Goal: Task Accomplishment & Management: Manage account settings

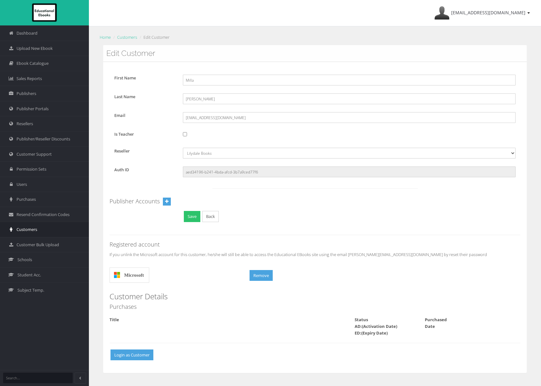
click at [29, 228] on span "Customers" at bounding box center [27, 230] width 21 height 6
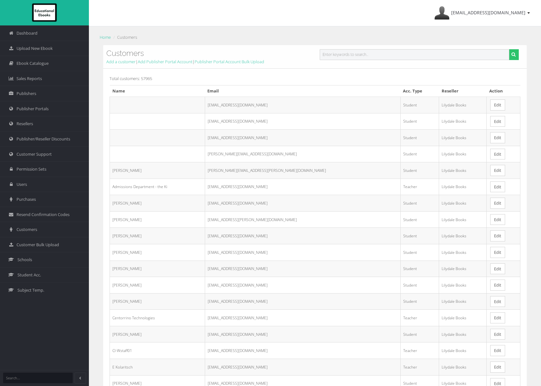
click at [335, 57] on input "text" at bounding box center [415, 54] width 190 height 11
paste input "Leah Eekelschot"
type input "Leah Eekelschot"
click at [509, 49] on button "submit" at bounding box center [514, 54] width 10 height 11
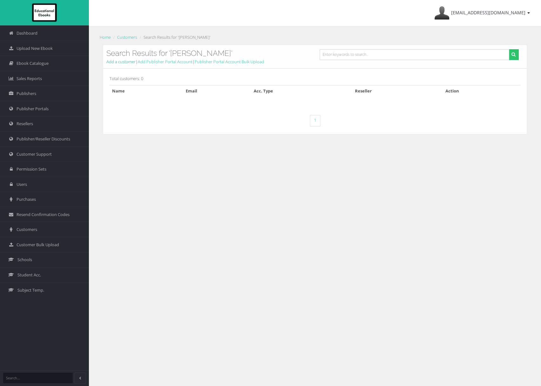
click at [127, 63] on link "Add a customer" at bounding box center [120, 62] width 29 height 6
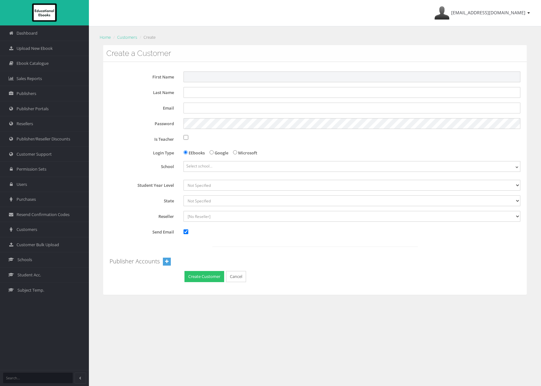
click at [224, 77] on input "First Name" at bounding box center [352, 76] width 337 height 11
paste input "Leah Eekelschot"
type input "Leah"
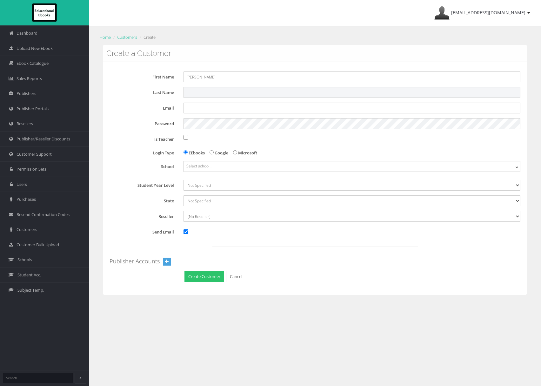
click at [223, 88] on input "Last Name" at bounding box center [352, 92] width 337 height 11
paste input "Leah Eekelschot"
drag, startPoint x: 182, startPoint y: 92, endPoint x: 154, endPoint y: 92, distance: 28.0
click at [154, 92] on div "Last Name Leah Eekelschot" at bounding box center [318, 92] width 416 height 11
type input "Eekelschot"
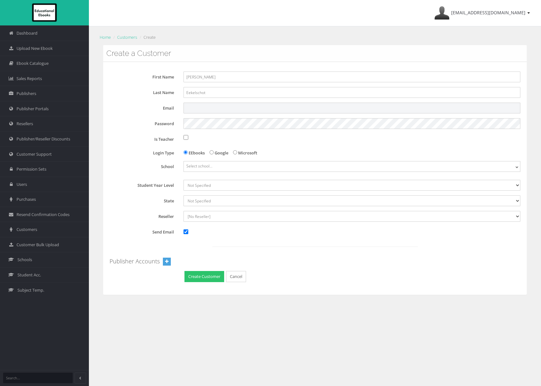
click at [203, 109] on input "Email" at bounding box center [352, 108] width 337 height 11
paste input "avilacollege"
type input "avilacollege"
click at [187, 139] on input "Is Teacher" at bounding box center [186, 137] width 5 height 5
checkbox input "true"
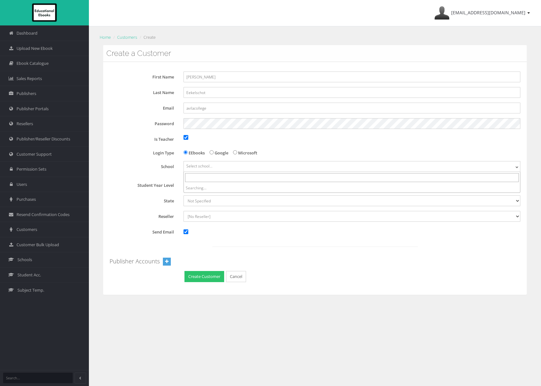
click at [192, 165] on span "Select school..." at bounding box center [200, 165] width 26 height 5
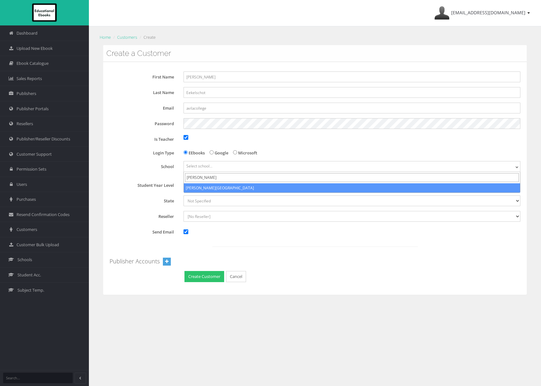
type input "avila"
select select "0df7580b-5dfa-eb11-a9a8-0272d098c78b"
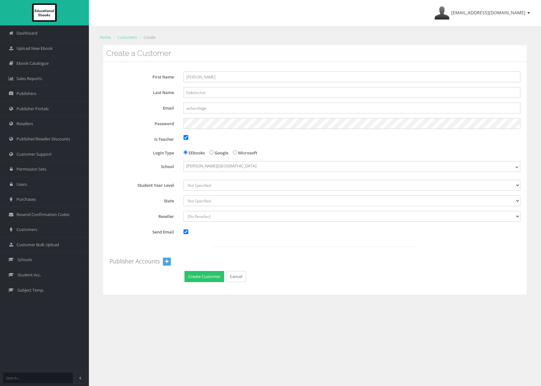
click at [172, 125] on div "Password" at bounding box center [318, 123] width 416 height 11
drag, startPoint x: 177, startPoint y: 109, endPoint x: 161, endPoint y: 108, distance: 15.6
click at [161, 108] on div "Email avilacollege" at bounding box center [318, 108] width 416 height 11
paste input "leekelschot@avilacollege.vic.edu.au"
type input "leekelschot@avilacollege.vic.edu.au"
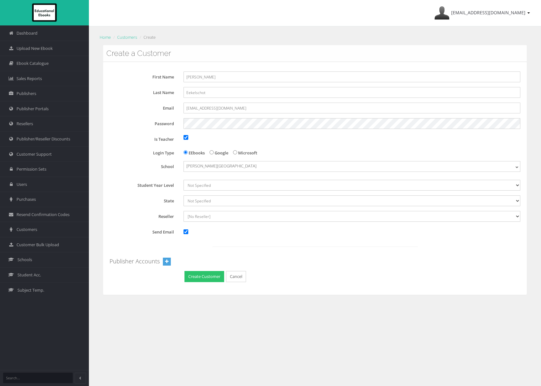
click at [166, 125] on div "Password" at bounding box center [318, 123] width 416 height 11
click at [195, 204] on select "Not Specified Australian Capital Territory International New South Wales Northe…" at bounding box center [352, 200] width 337 height 11
select select "6"
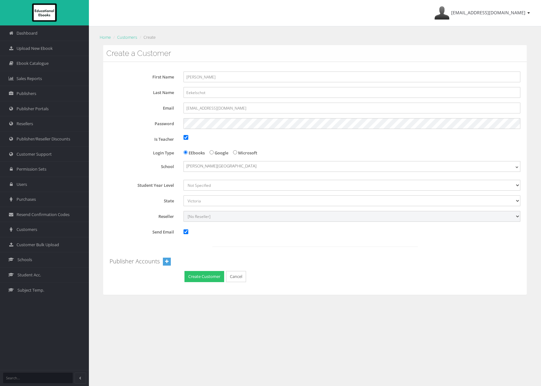
click at [198, 216] on select "[No Reseller] Lilydale Books JP Books Victoria Pty Ltd Lamont Books Better Books" at bounding box center [352, 216] width 337 height 11
select select "982ec6f6-a058-e411-9fc3-00155d7a4405"
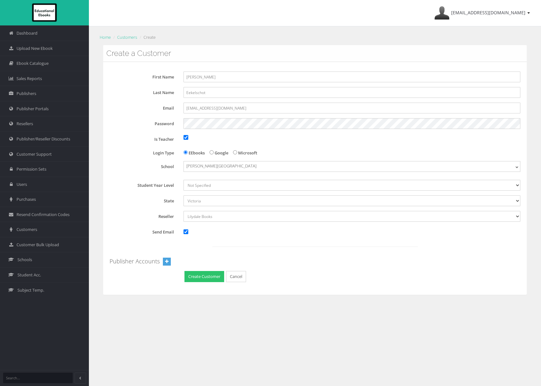
click at [187, 234] on div "Send Email" at bounding box center [318, 231] width 416 height 9
click at [187, 233] on input "Send Email" at bounding box center [186, 231] width 5 height 5
checkbox input "false"
click at [152, 126] on div "Password" at bounding box center [318, 123] width 416 height 11
click at [153, 125] on div "Password" at bounding box center [318, 123] width 416 height 11
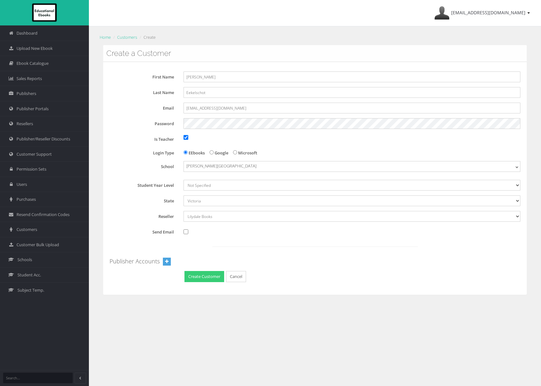
click at [193, 274] on button "Create Customer" at bounding box center [205, 276] width 40 height 11
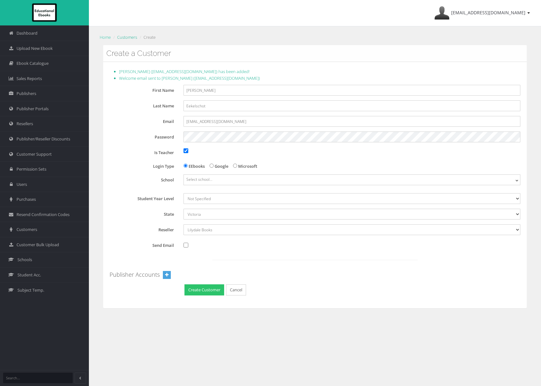
drag, startPoint x: 129, startPoint y: 39, endPoint x: 131, endPoint y: 43, distance: 5.0
click at [129, 39] on link "Customers" at bounding box center [127, 37] width 20 height 6
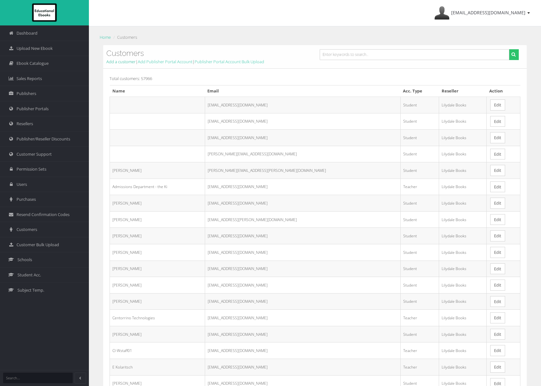
click at [129, 64] on link "Add a customer" at bounding box center [120, 62] width 29 height 6
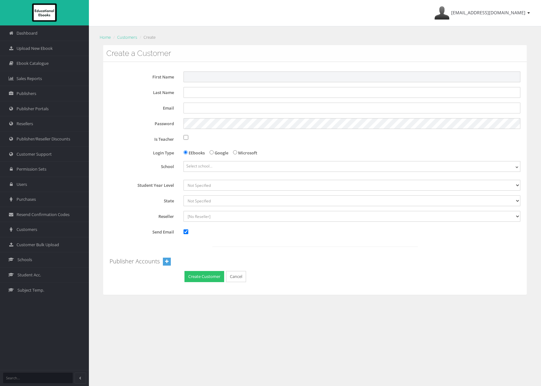
click at [200, 77] on input "First Name" at bounding box center [352, 76] width 337 height 11
paste input "Naomi"
type input "Naomi"
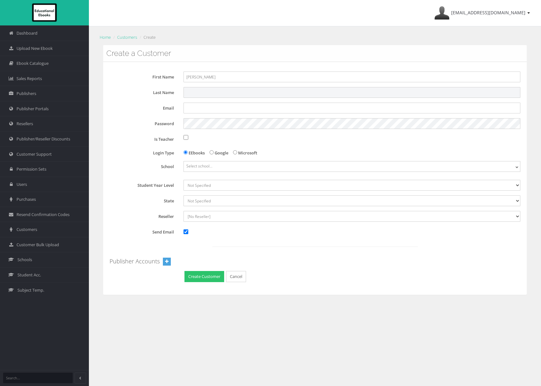
click at [200, 93] on input "Last Name" at bounding box center [352, 92] width 337 height 11
paste input "Linossier"
type input "Linossier"
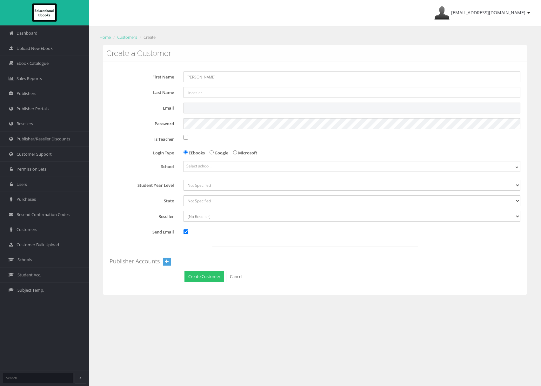
click at [251, 108] on input "Email" at bounding box center [352, 108] width 337 height 11
paste input "nlinossier@avilacollege.vic.edu.au"
type input "nlinossier@avilacollege.vic.edu.au"
click at [186, 139] on input "Is Teacher" at bounding box center [186, 137] width 5 height 5
checkbox input "true"
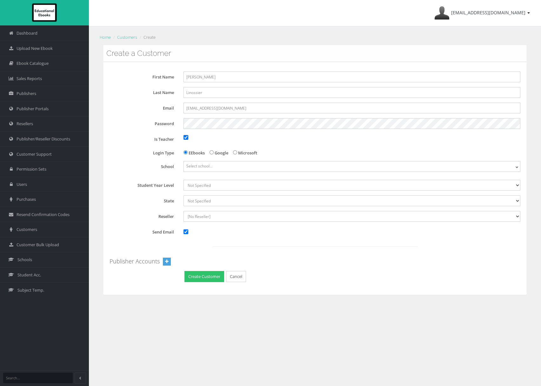
click at [193, 164] on span "Select school..." at bounding box center [200, 165] width 26 height 5
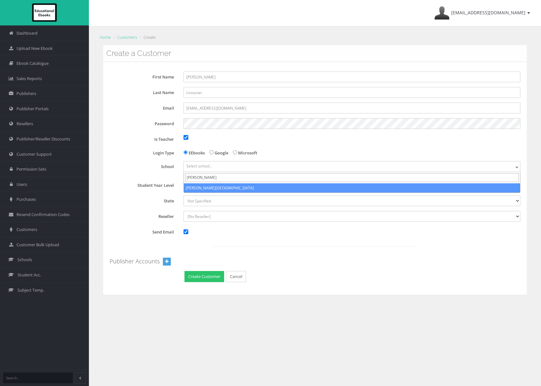
type input "avila"
select select "0df7580b-5dfa-eb11-a9a8-0272d098c78b"
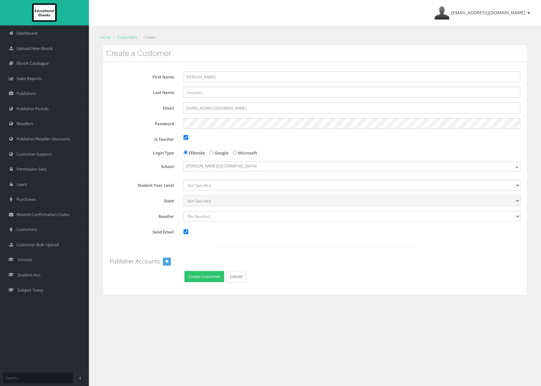
click at [206, 202] on select "Not Specified Australian Capital Territory International New South Wales Northe…" at bounding box center [352, 200] width 337 height 11
click at [214, 202] on select "Not Specified Australian Capital Territory International New South Wales Northe…" at bounding box center [352, 200] width 337 height 11
select select "6"
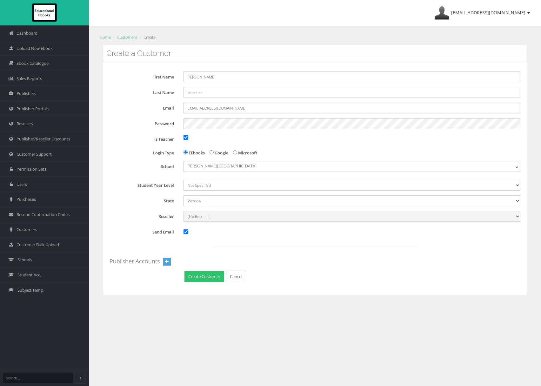
click at [205, 214] on select "[No Reseller] Lilydale Books JP Books Victoria Pty Ltd Lamont Books Better Books" at bounding box center [352, 216] width 337 height 11
select select "982ec6f6-a058-e411-9fc3-00155d7a4405"
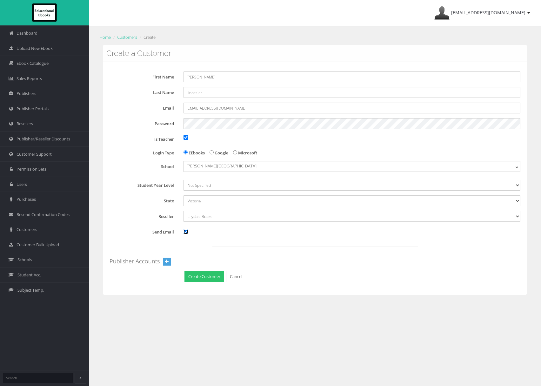
click at [187, 230] on input "Send Email" at bounding box center [186, 231] width 5 height 5
checkbox input "false"
click at [201, 282] on button "Create Customer" at bounding box center [205, 276] width 40 height 11
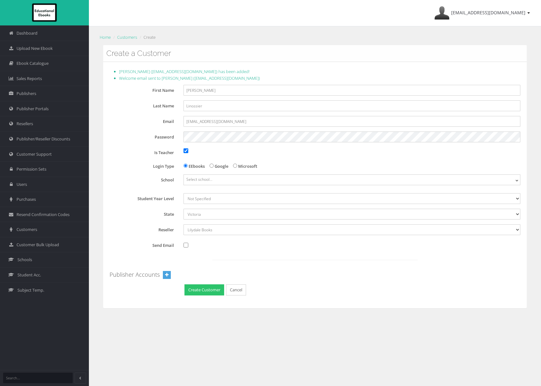
click at [133, 40] on li "Customers" at bounding box center [124, 37] width 25 height 7
click at [133, 38] on link "Customers" at bounding box center [127, 37] width 20 height 6
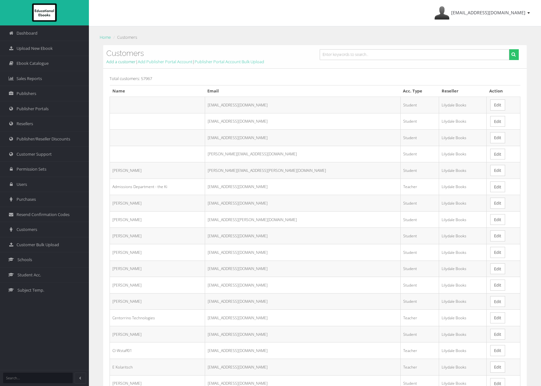
click at [129, 61] on link "Add a customer" at bounding box center [120, 62] width 29 height 6
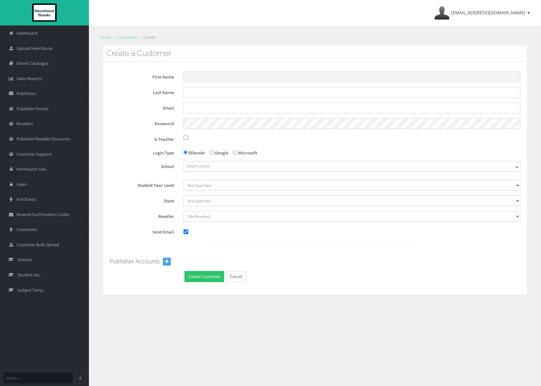
click at [196, 79] on input "First Name" at bounding box center [352, 76] width 337 height 11
paste input "Andrea"
type input "Andrea"
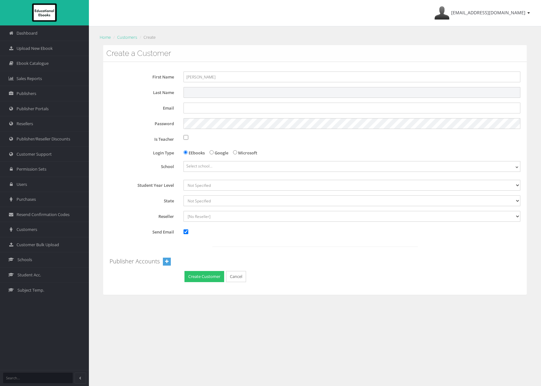
click at [199, 94] on input "Last Name" at bounding box center [352, 92] width 337 height 11
paste input "McCann"
type input "McCann"
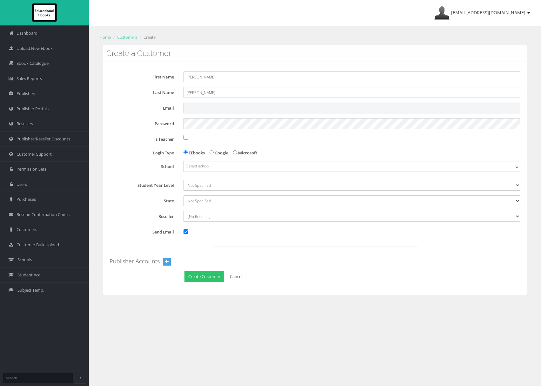
click at [198, 110] on input "Email" at bounding box center [352, 108] width 337 height 11
paste input "amccann@avilacollege.vic.edu.au"
type input "amccann@avilacollege.vic.edu.au"
click at [188, 138] on input "Is Teacher" at bounding box center [186, 137] width 5 height 5
checkbox input "true"
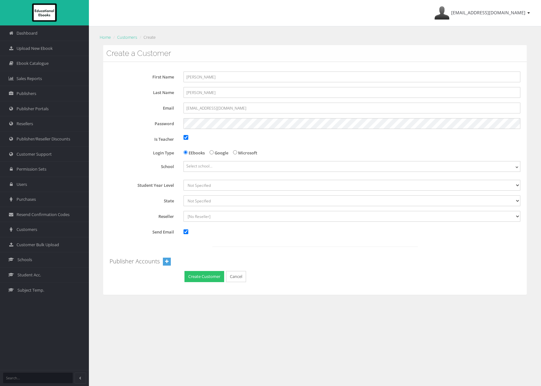
click at [191, 165] on span "Select school..." at bounding box center [200, 165] width 26 height 5
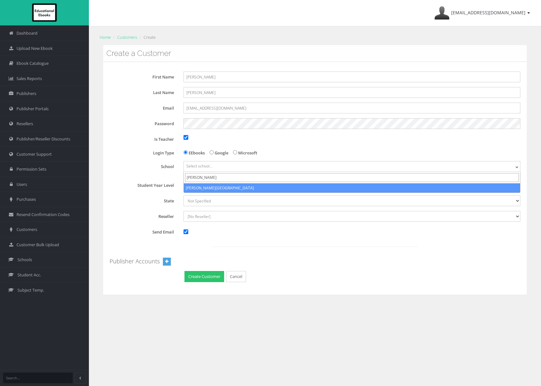
type input "avila"
select select "0df7580b-5dfa-eb11-a9a8-0272d098c78b"
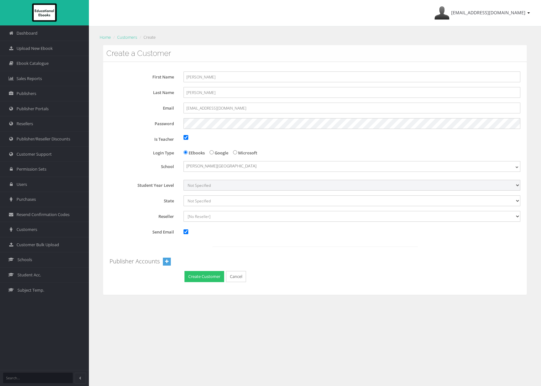
click at [196, 189] on select "Not Specified 7 8 9 10 11 12" at bounding box center [352, 185] width 337 height 11
click at [190, 189] on select "Not Specified 7 8 9 10 11 12" at bounding box center [352, 185] width 337 height 11
select select "0"
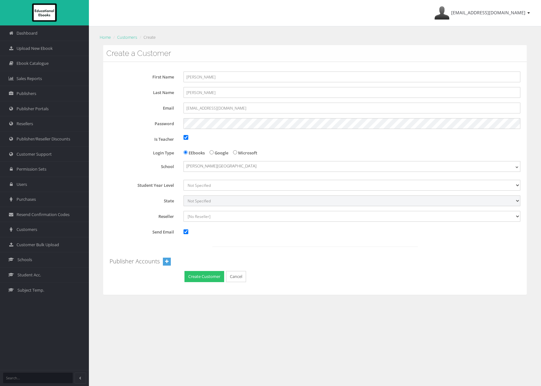
click at [194, 202] on select "Not Specified Australian Capital Territory International New South Wales Northe…" at bounding box center [352, 200] width 337 height 11
select select "6"
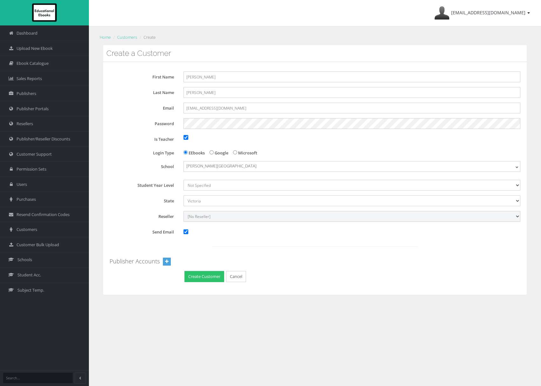
click at [195, 221] on select "[No Reseller] Lilydale Books JP Books Victoria Pty Ltd Lamont Books Better Books" at bounding box center [352, 216] width 337 height 11
click at [198, 215] on select "[No Reseller] Lilydale Books JP Books Victoria Pty Ltd Lamont Books Better Books" at bounding box center [352, 216] width 337 height 11
select select "982ec6f6-a058-e411-9fc3-00155d7a4405"
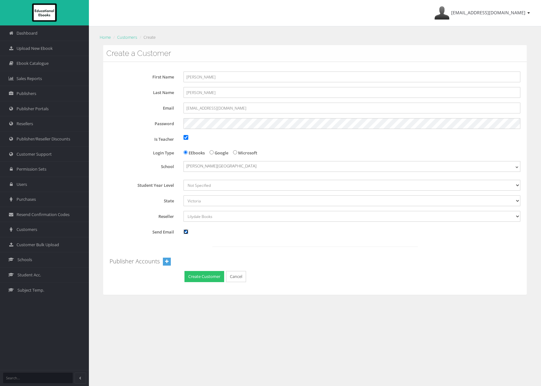
drag, startPoint x: 185, startPoint y: 233, endPoint x: 192, endPoint y: 260, distance: 27.3
click at [185, 233] on input "Send Email" at bounding box center [186, 231] width 5 height 5
checkbox input "false"
click at [201, 278] on button "Create Customer" at bounding box center [205, 276] width 40 height 11
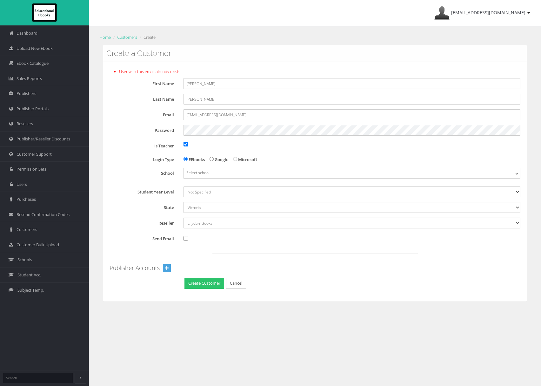
click at [127, 40] on li "Customers" at bounding box center [124, 37] width 25 height 7
click at [126, 38] on link "Customers" at bounding box center [127, 37] width 20 height 6
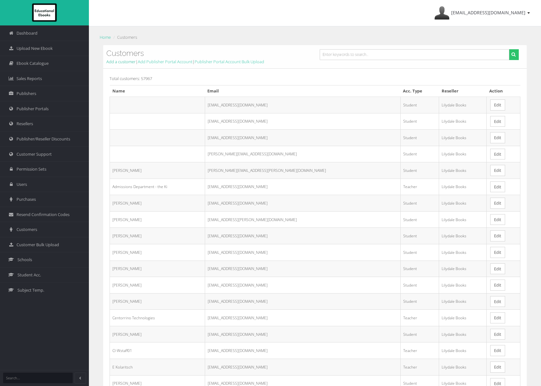
click at [130, 63] on link "Add a customer" at bounding box center [120, 62] width 29 height 6
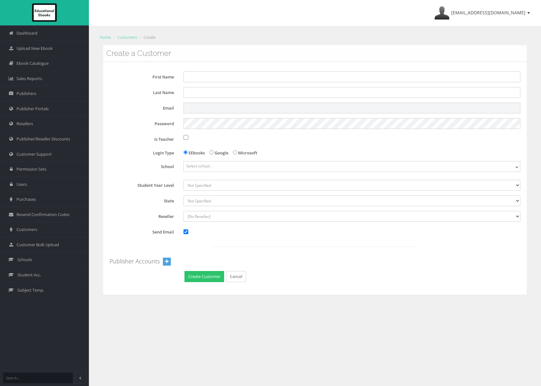
click at [191, 105] on input "Email" at bounding box center [352, 108] width 337 height 11
paste input "[EMAIL_ADDRESS][DOMAIN_NAME]"
type input "[EMAIL_ADDRESS][DOMAIN_NAME]"
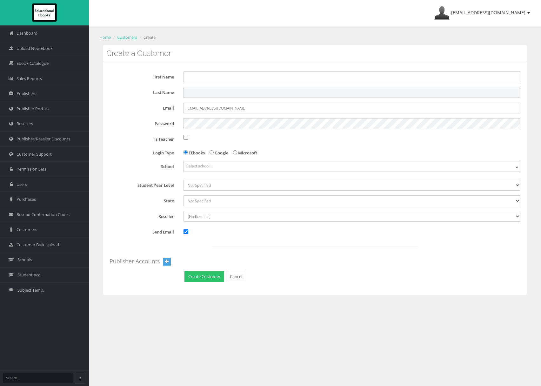
click at [193, 95] on input "Last Name" at bounding box center [352, 92] width 337 height 11
paste input "[EMAIL_ADDRESS][DOMAIN_NAME]"
drag, startPoint x: 191, startPoint y: 93, endPoint x: 180, endPoint y: 93, distance: 11.1
click at [180, 93] on div "[EMAIL_ADDRESS][DOMAIN_NAME]" at bounding box center [352, 92] width 347 height 11
drag, startPoint x: 251, startPoint y: 95, endPoint x: 205, endPoint y: 94, distance: 46.1
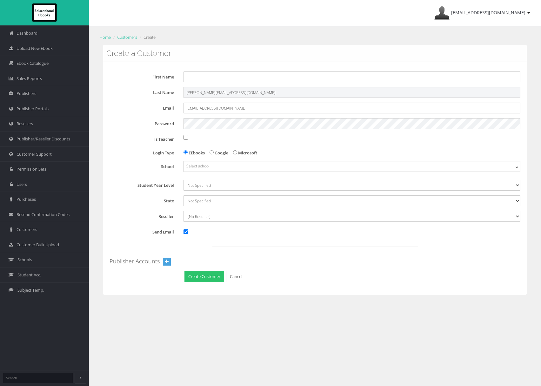
click at [205, 94] on input "Bonnici@avilacollege.vic.edu.au" at bounding box center [352, 92] width 337 height 11
drag, startPoint x: 200, startPoint y: 93, endPoint x: 253, endPoint y: 93, distance: 52.7
click at [253, 93] on input "Bonnici@avilacollege.vic.edu.au" at bounding box center [352, 92] width 337 height 11
type input "[PERSON_NAME]"
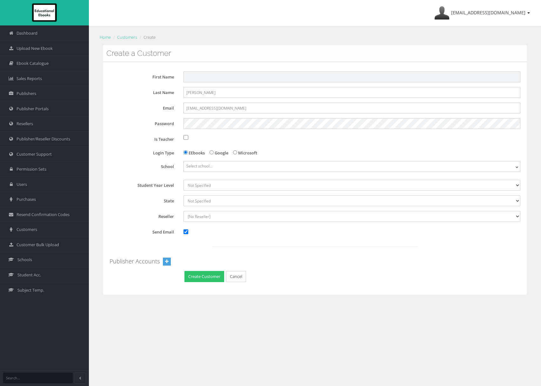
click at [214, 77] on input "First Name" at bounding box center [352, 76] width 337 height 11
type input "J"
click at [188, 137] on input "Is Teacher" at bounding box center [186, 137] width 5 height 5
checkbox input "true"
click at [196, 164] on span "Select school..." at bounding box center [200, 165] width 26 height 5
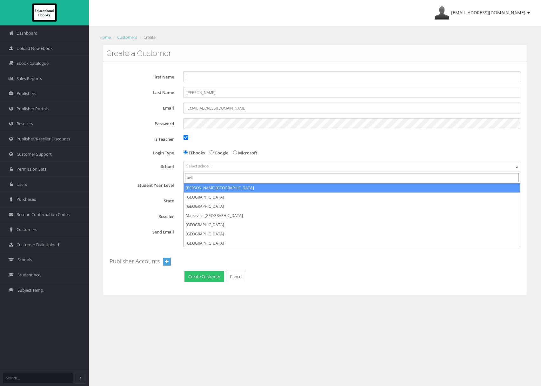
type input "avil"
select select "0df7580b-5dfa-eb11-a9a8-0272d098c78b"
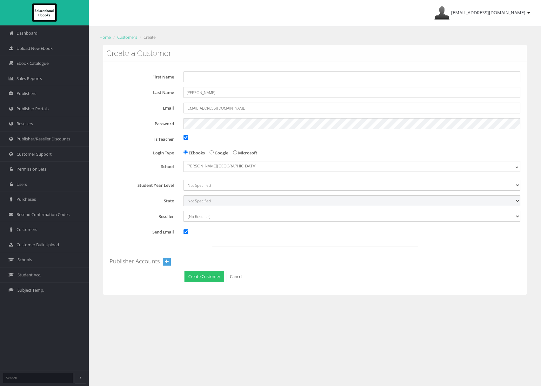
click at [200, 202] on select "Not Specified Australian Capital Territory International New South Wales Northe…" at bounding box center [352, 200] width 337 height 11
select select "6"
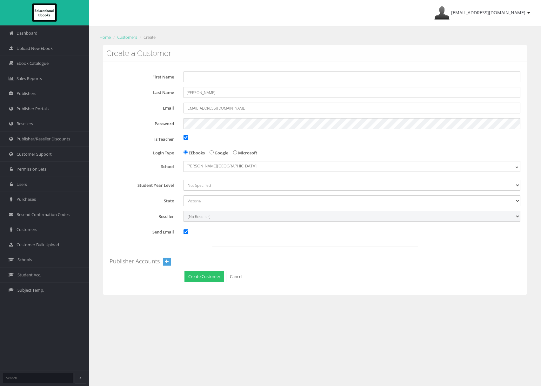
click at [202, 220] on select "[No Reseller] Lilydale Books JP Books Victoria Pty Ltd Lamont Books Better Books" at bounding box center [352, 216] width 337 height 11
select select "982ec6f6-a058-e411-9fc3-00155d7a4405"
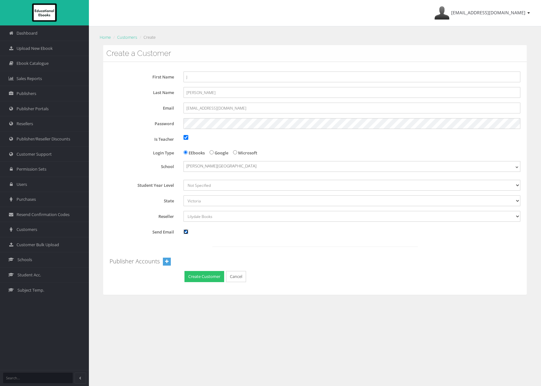
click at [185, 233] on input "Send Email" at bounding box center [186, 231] width 5 height 5
checkbox input "false"
click at [197, 277] on button "Create Customer" at bounding box center [205, 276] width 40 height 11
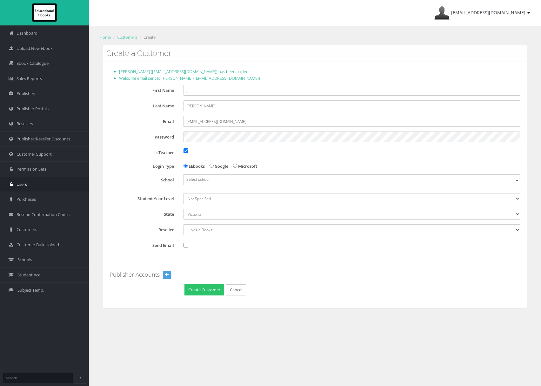
click at [28, 189] on link "Users" at bounding box center [44, 184] width 89 height 15
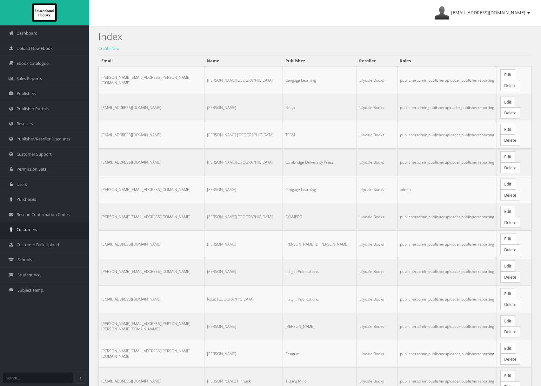
click at [28, 228] on span "Customers" at bounding box center [27, 230] width 21 height 6
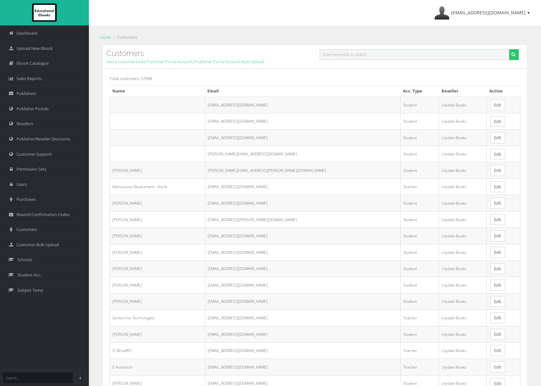
click at [355, 56] on input "text" at bounding box center [415, 54] width 190 height 11
paste input "[EMAIL_ADDRESS][DOMAIN_NAME]"
type input "[EMAIL_ADDRESS][DOMAIN_NAME]"
click at [509, 49] on button "submit" at bounding box center [514, 54] width 10 height 11
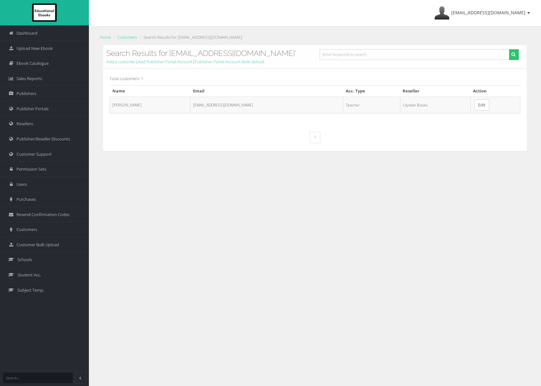
click at [475, 104] on link "Edit" at bounding box center [482, 104] width 15 height 11
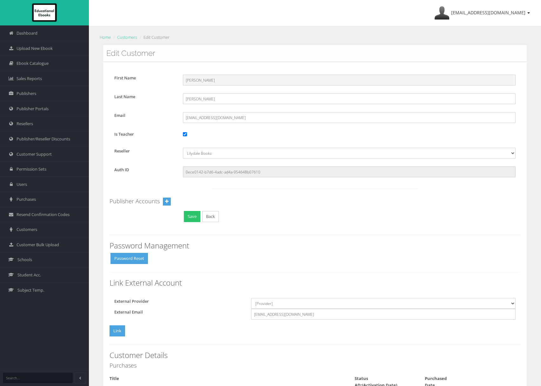
drag, startPoint x: 208, startPoint y: 83, endPoint x: 168, endPoint y: 83, distance: 40.0
click at [168, 83] on div "First Name Andrea" at bounding box center [315, 80] width 411 height 11
click at [125, 258] on button "Password Reset" at bounding box center [129, 258] width 37 height 11
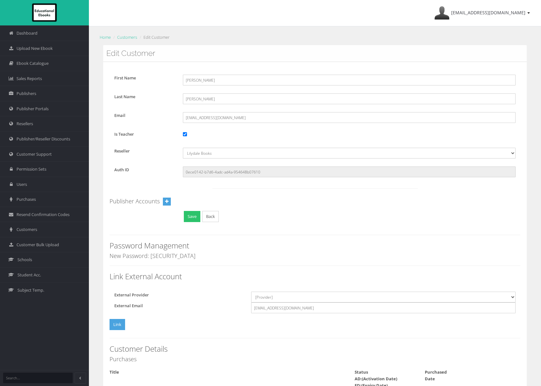
drag, startPoint x: 176, startPoint y: 257, endPoint x: 109, endPoint y: 258, distance: 66.7
click at [110, 258] on h4 "New Password: [SECURITY_DATA]" at bounding box center [315, 256] width 411 height 6
copy h4 "New Password: [SECURITY_DATA]"
click at [72, 63] on link "Ebook Catalogue" at bounding box center [44, 63] width 89 height 15
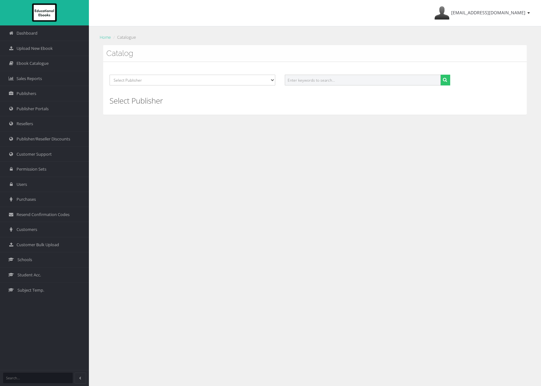
click at [317, 77] on input "text" at bounding box center [363, 80] width 156 height 11
paste input "PICNIC AT HANGING ROCK"
type input "PICNIC AT HANGING ROCK"
click at [441, 75] on button "submit" at bounding box center [446, 80] width 10 height 11
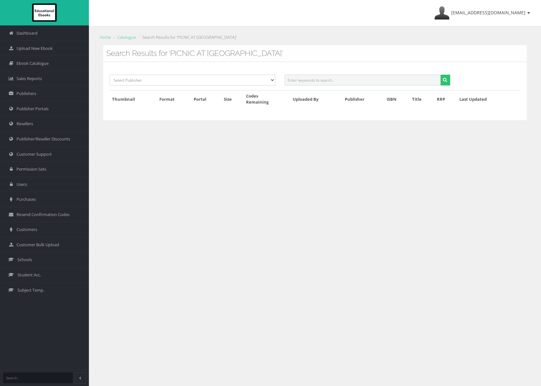
click at [313, 82] on input "text" at bounding box center [363, 80] width 156 height 11
paste input "THE HAZARDS"
type input "THE HAZARDS"
click at [441, 75] on button "submit" at bounding box center [446, 80] width 10 height 11
click at [328, 78] on input "text" at bounding box center [363, 80] width 156 height 11
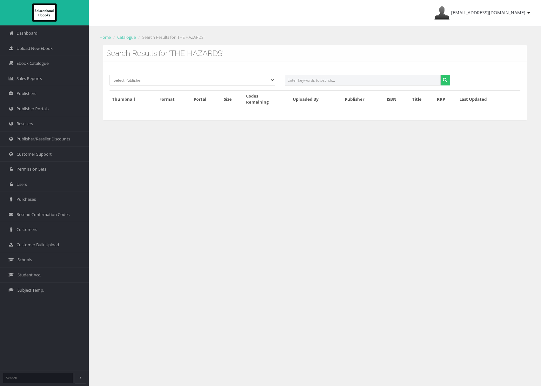
paste input "SALT TO THE SEA"
type input "SALT TO THE SEA"
click at [441, 75] on button "submit" at bounding box center [446, 80] width 10 height 11
click at [348, 77] on input "text" at bounding box center [363, 80] width 156 height 11
paste input "BETWEEN US"
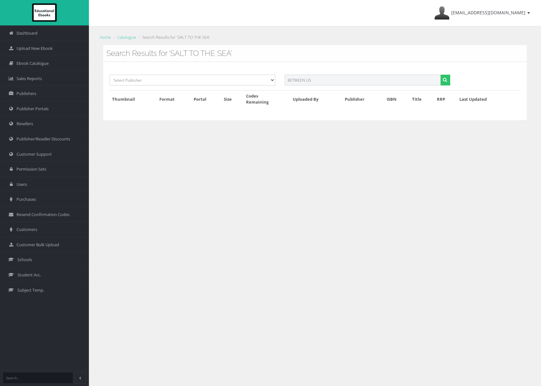
type input "BETWEEN US"
click at [441, 75] on button "submit" at bounding box center [446, 80] width 10 height 11
click at [344, 81] on input "text" at bounding box center [363, 80] width 156 height 11
paste input "PRIVATE PEACEFUL"
type input "PRIVATE PEACEFUL"
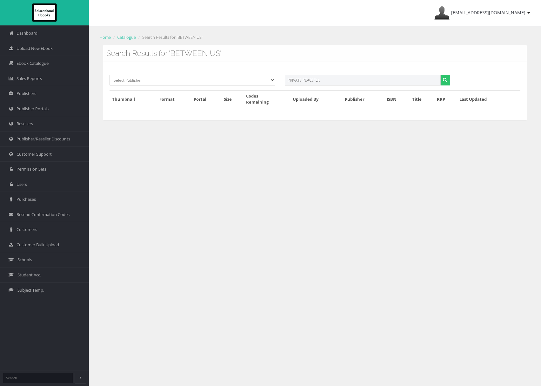
click at [441, 75] on button "submit" at bounding box center [446, 80] width 10 height 11
click at [335, 78] on input "text" at bounding box center [363, 80] width 156 height 11
paste input "GIRL OF THE SOUTHERN SEA"
type input "GIRL OF THE SOUTHERN SEA"
click at [441, 75] on button "submit" at bounding box center [446, 80] width 10 height 11
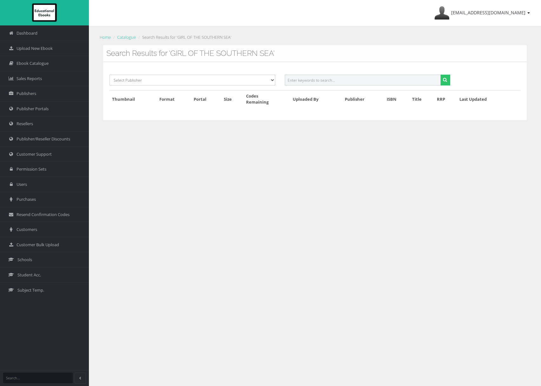
click at [323, 78] on input "text" at bounding box center [363, 80] width 156 height 11
paste input "THE DETECTIVE'S ASSISTANT"
type input "THE DETECTIVE'S ASSISTANT"
click at [441, 75] on button "submit" at bounding box center [446, 80] width 10 height 11
click at [264, 82] on select "Select Publisher Resources for English Academic Learning (REAL) ATAR Notes Smar…" at bounding box center [193, 80] width 166 height 11
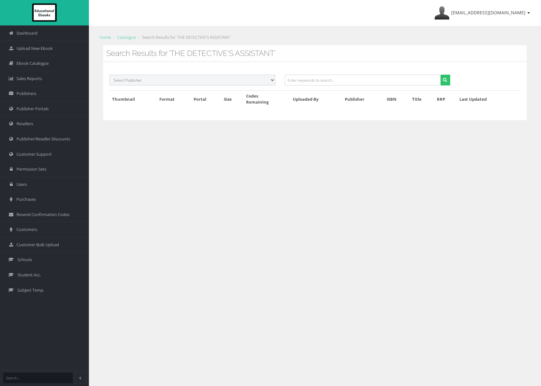
select select "560d3048-5644-e411-817c-00155d7a4405"
click at [445, 81] on icon "submit" at bounding box center [445, 80] width 4 height 4
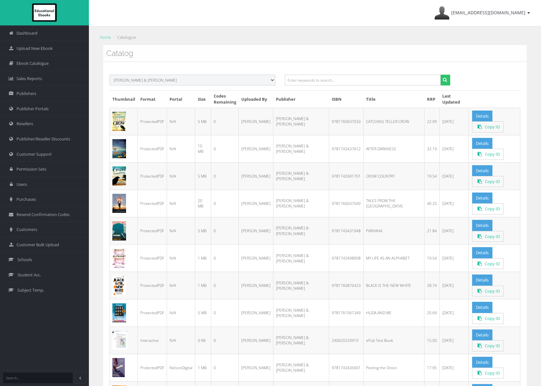
click at [271, 81] on select "Select Publisher Resources for English Academic Learning (REAL) ATAR Notes Smar…" at bounding box center [193, 80] width 166 height 11
select select "f6c0b927-3c16-ed11-a9b2-0272d098c78b"
drag, startPoint x: 442, startPoint y: 83, endPoint x: 434, endPoint y: 87, distance: 9.3
click at [442, 83] on button "submit" at bounding box center [446, 80] width 10 height 11
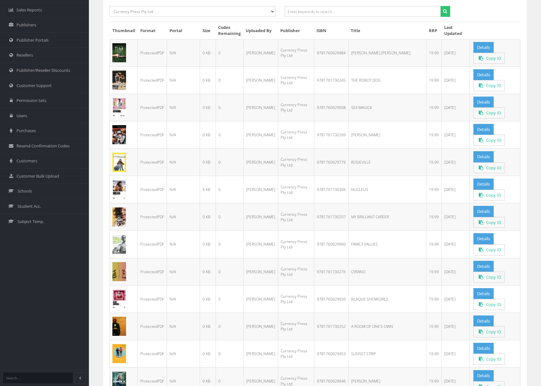
scroll to position [85, 0]
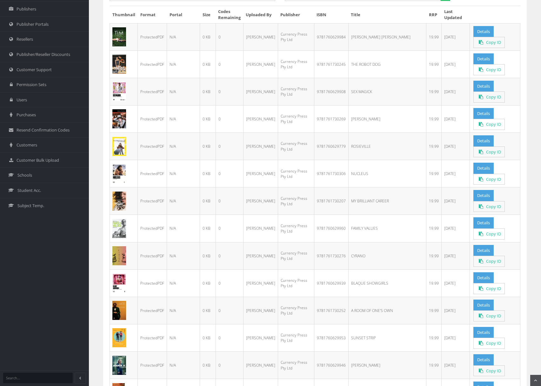
click at [323, 202] on td "9781761730207" at bounding box center [331, 200] width 34 height 27
copy td "9781761730207"
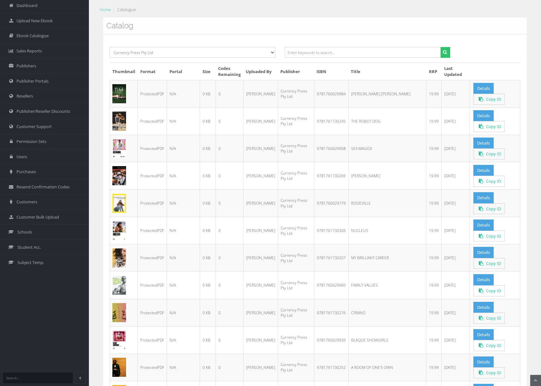
scroll to position [0, 0]
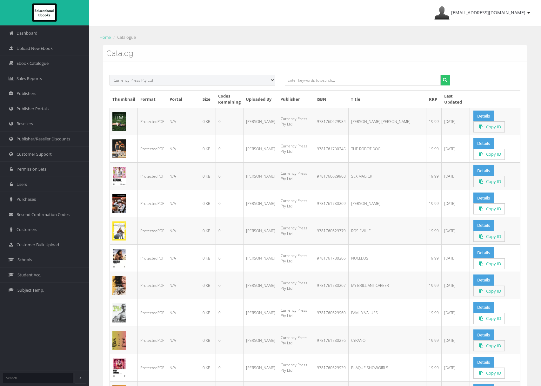
click at [177, 84] on select "Select Publisher Resources for English Academic Learning (REAL) ATAR Notes Smar…" at bounding box center [193, 80] width 166 height 11
select select "644100b6-8a35-e511-a519-00155d7a440a"
drag, startPoint x: 446, startPoint y: 84, endPoint x: 442, endPoint y: 84, distance: 4.2
click at [446, 84] on button "submit" at bounding box center [446, 80] width 10 height 11
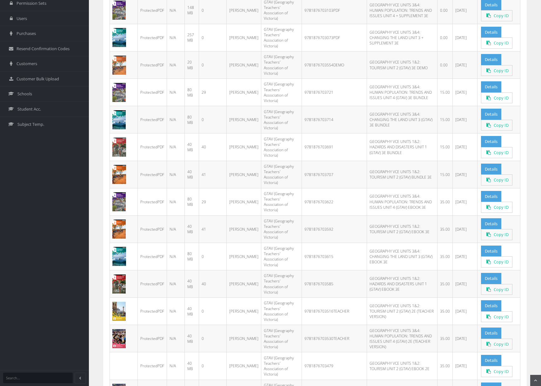
scroll to position [166, 0]
click at [317, 66] on td "9781876703554DEMO" at bounding box center [334, 65] width 65 height 27
copy tr "9781876703554DEMO"
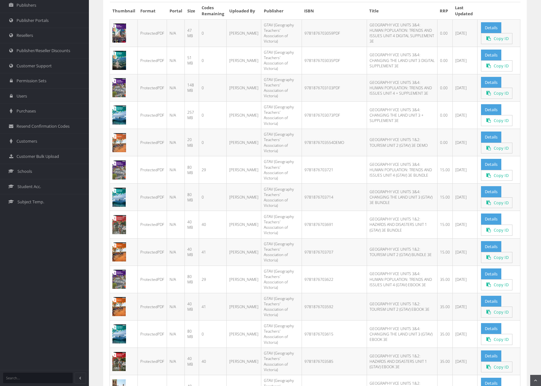
scroll to position [0, 0]
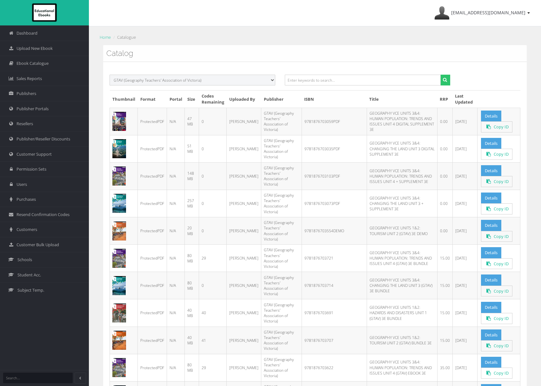
click at [168, 77] on select "Select Publisher Resources for English Academic Learning (REAL) ATAR Notes Smar…" at bounding box center [193, 80] width 166 height 11
select select "c0ec7e60-63ff-ed11-a9ba-0272d098c78b"
click at [448, 83] on button "submit" at bounding box center [446, 80] width 10 height 11
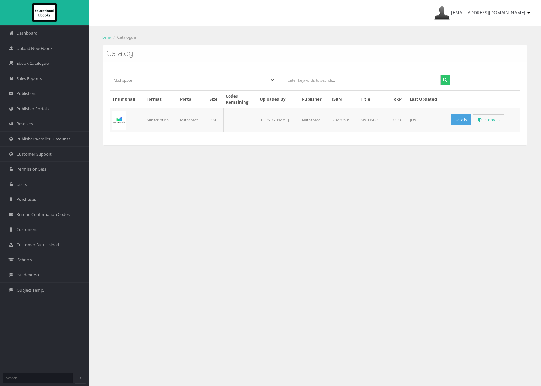
click at [338, 121] on td "20230605" at bounding box center [344, 120] width 28 height 24
copy td "20230605"
click at [259, 80] on select "Select Publisher Resources for English Academic Learning (REAL) ATAR Notes Smar…" at bounding box center [193, 80] width 166 height 11
select select "65f75b4e-63ff-ed11-a9ba-0272d098c78b"
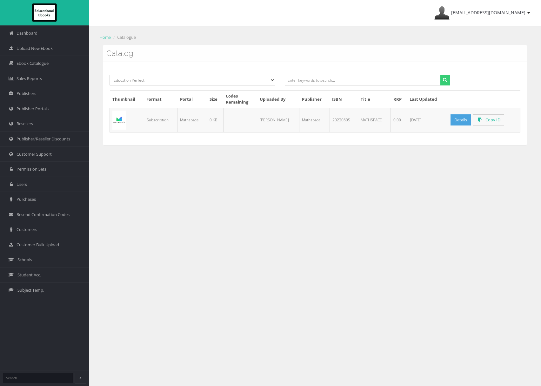
click at [444, 83] on button "submit" at bounding box center [446, 80] width 10 height 11
click at [335, 122] on td "20230606" at bounding box center [345, 120] width 25 height 24
copy td "20230606"
click at [502, 11] on span "ayesha@educationalebooks.com.au" at bounding box center [488, 13] width 74 height 6
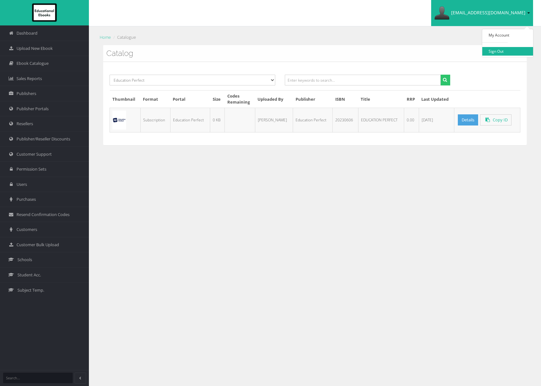
click at [502, 50] on link "Sign Out" at bounding box center [508, 51] width 51 height 9
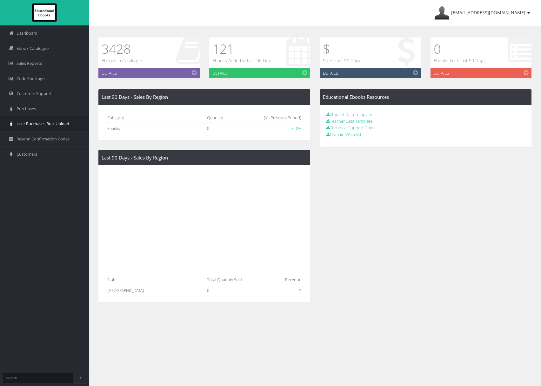
click at [36, 121] on span "User Purchases Bulk Upload" at bounding box center [43, 124] width 53 height 6
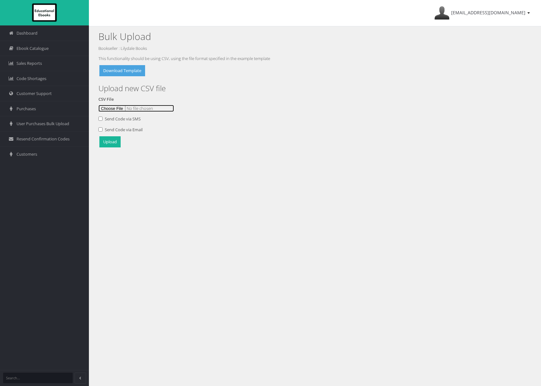
click at [114, 110] on input "file" at bounding box center [136, 108] width 76 height 7
type input "C:\fakepath\[PERSON_NAME] Demo [DATE]csv"
click at [112, 145] on button "Upload" at bounding box center [109, 141] width 21 height 11
click at [115, 110] on input "file" at bounding box center [136, 108] width 76 height 7
click at [108, 145] on button "Upload" at bounding box center [109, 141] width 21 height 11
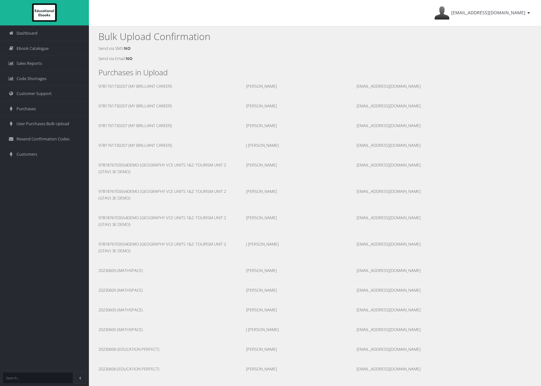
scroll to position [64, 0]
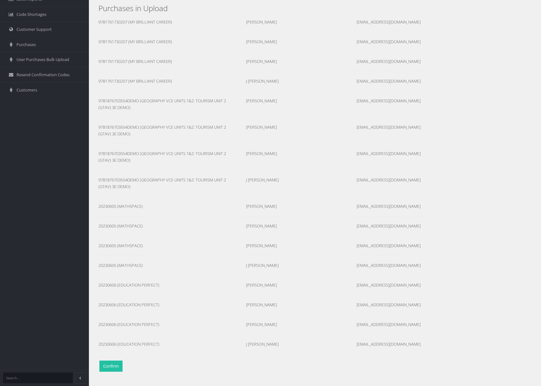
click at [114, 363] on button "Confirm" at bounding box center [110, 366] width 23 height 11
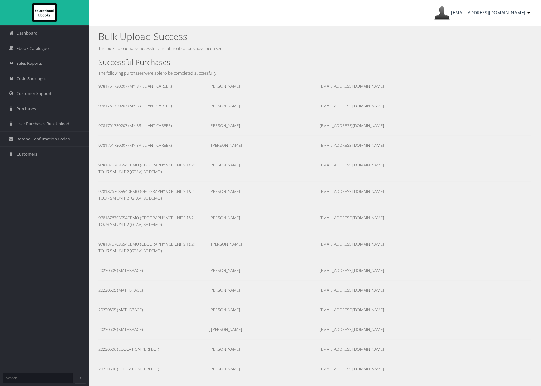
click at [501, 18] on link "[EMAIL_ADDRESS][DOMAIN_NAME]" at bounding box center [482, 13] width 102 height 26
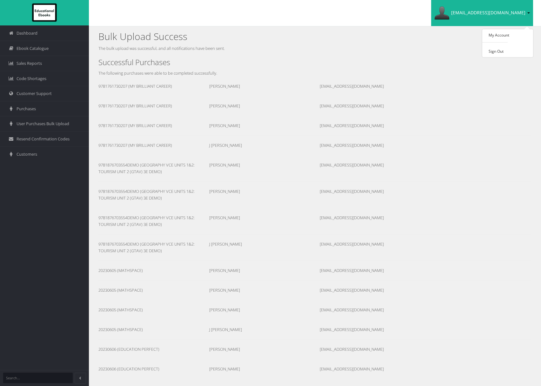
click at [242, 58] on h3 "Successful Purchases" at bounding box center [314, 62] width 433 height 8
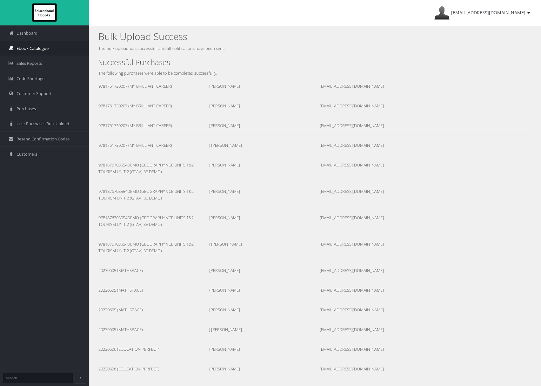
click at [61, 53] on link "Ebook Catalogue" at bounding box center [44, 48] width 89 height 15
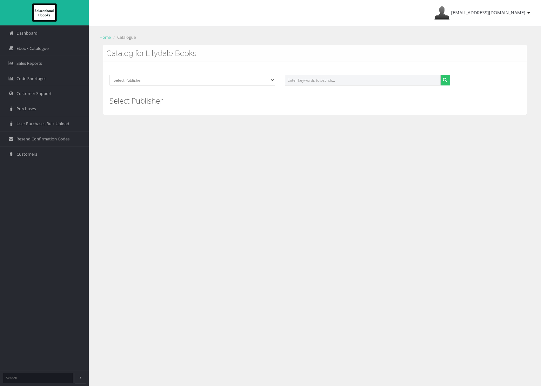
click at [299, 78] on input "text" at bounding box center [363, 80] width 156 height 11
type input "crow country"
click at [441, 75] on button "submit" at bounding box center [446, 80] width 10 height 11
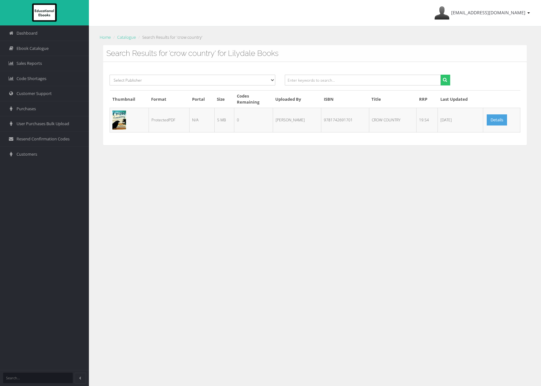
click at [328, 121] on td "9781742691701" at bounding box center [346, 120] width 48 height 24
copy td "9781742691701"
click at [309, 84] on input "text" at bounding box center [363, 80] width 156 height 11
type input "g"
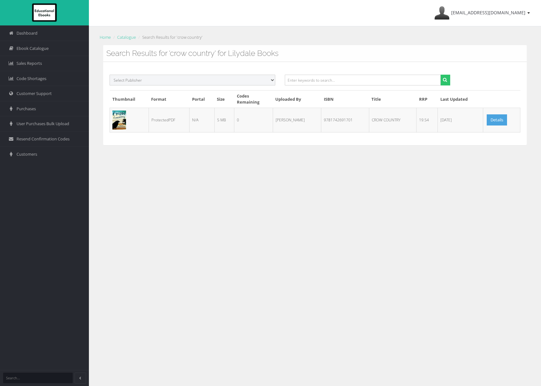
click at [271, 80] on select "Select Publisher Resources for English Academic Learning (REAL) ATAR Notes Smar…" at bounding box center [193, 80] width 166 height 11
select select "644100b6-8a35-e511-a519-00155d7a440a"
click at [442, 83] on button "submit" at bounding box center [446, 80] width 10 height 11
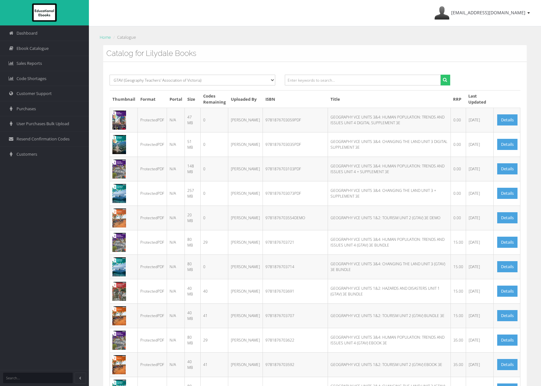
click at [285, 120] on td "9781876703059PDF" at bounding box center [295, 120] width 65 height 24
copy td "9781876703059PDF"
click at [56, 126] on span "User Purchases Bulk Upload" at bounding box center [43, 124] width 53 height 6
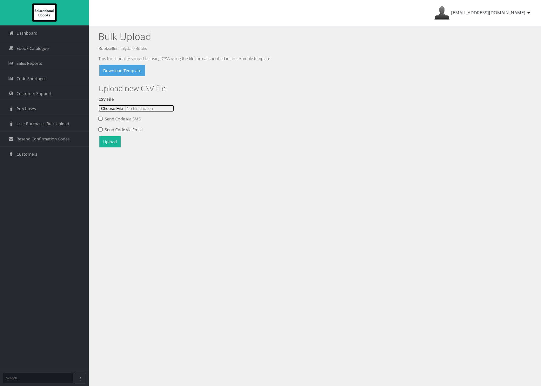
click at [110, 110] on input "file" at bounding box center [136, 108] width 76 height 7
type input "C:\fakepath\Avila Demo 5Sept.csv"
click at [105, 145] on button "Upload" at bounding box center [109, 141] width 21 height 11
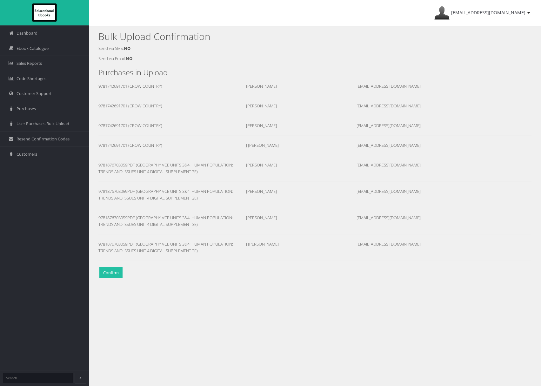
click at [116, 270] on button "Confirm" at bounding box center [110, 272] width 23 height 11
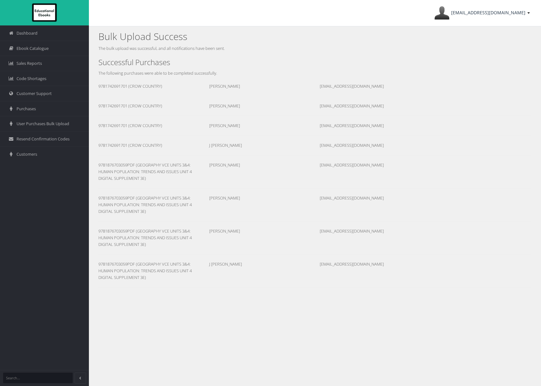
click at [487, 17] on link "[EMAIL_ADDRESS][DOMAIN_NAME]" at bounding box center [482, 13] width 102 height 26
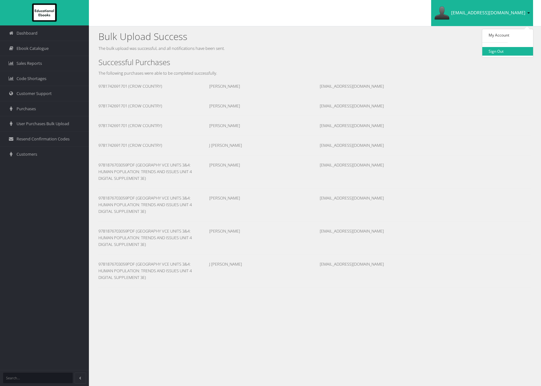
click at [494, 49] on link "Sign Out" at bounding box center [508, 51] width 51 height 9
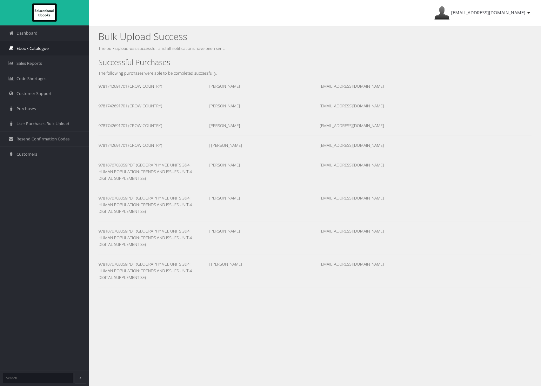
click at [34, 49] on span "Ebook Catalogue" at bounding box center [33, 48] width 32 height 6
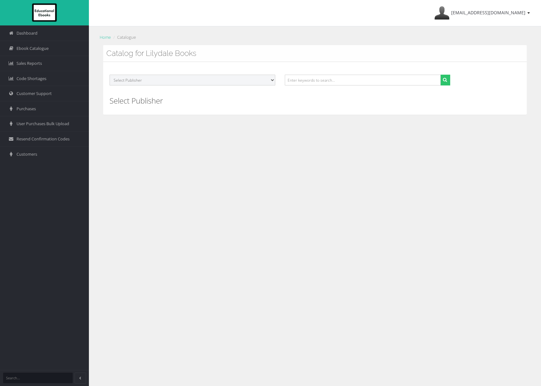
click at [165, 79] on select "Select Publisher Resources for English Academic Learning (REAL) ATAR Notes Smar…" at bounding box center [193, 80] width 166 height 11
select select "644100b6-8a35-e511-a519-00155d7a440a"
click at [441, 82] on button "submit" at bounding box center [446, 80] width 10 height 11
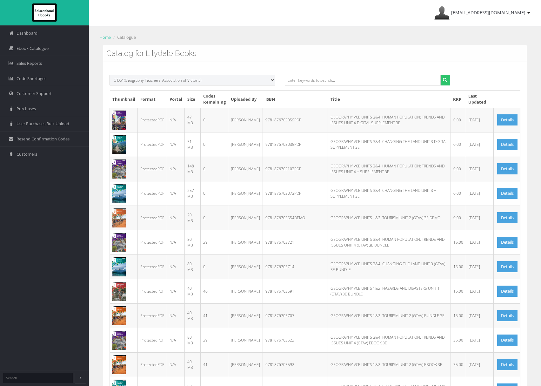
click at [271, 83] on select "Select Publisher Resources for English Academic Learning (REAL) ATAR Notes Smar…" at bounding box center [193, 80] width 166 height 11
click at [268, 80] on select "Select Publisher Resources for English Academic Learning (REAL) ATAR Notes Smar…" at bounding box center [193, 80] width 166 height 11
select select "29fbb686-7352-e411-817c-00155d7a4405"
click at [446, 80] on icon "submit" at bounding box center [445, 80] width 4 height 4
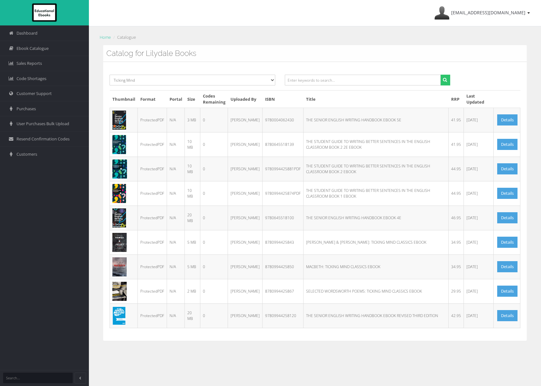
click at [271, 243] on td "8780994425843" at bounding box center [283, 242] width 41 height 24
copy td "8780994425843"
click at [49, 125] on span "User Purchases Bulk Upload" at bounding box center [43, 124] width 53 height 6
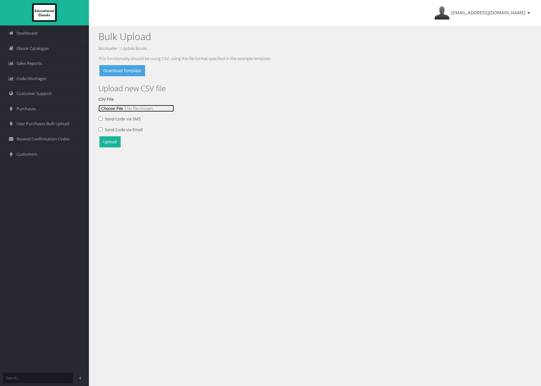
click at [122, 108] on input "file" at bounding box center [136, 108] width 76 height 7
type input "C:\fakepath\[PERSON_NAME] Demo [DATE]csv"
click at [111, 146] on button "Upload" at bounding box center [109, 141] width 21 height 11
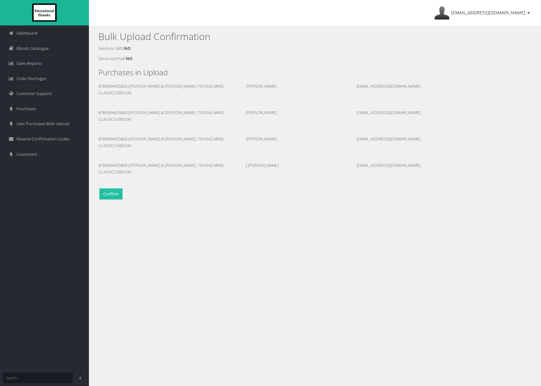
click at [115, 188] on button "Confirm" at bounding box center [110, 193] width 23 height 11
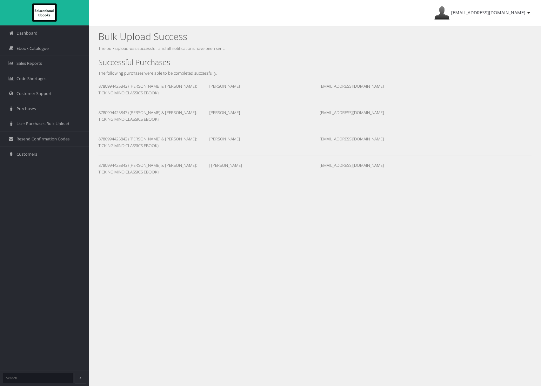
click at [11, 300] on div "Dashboard Ebook Catalogue Sales Reports Code Shortages Customer Support Purchas…" at bounding box center [44, 193] width 89 height 386
drag, startPoint x: 510, startPoint y: 31, endPoint x: 509, endPoint y: 28, distance: 3.6
click at [509, 30] on div "Bulk Upload Success The bulk upload was successful, and all notifications have …" at bounding box center [315, 112] width 452 height 172
click at [508, 24] on link "[EMAIL_ADDRESS][DOMAIN_NAME]" at bounding box center [482, 13] width 102 height 26
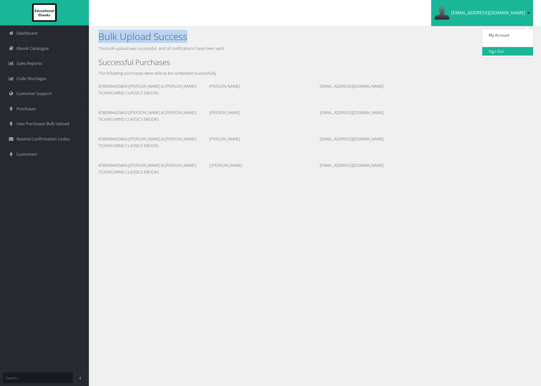
drag, startPoint x: 500, startPoint y: 50, endPoint x: 486, endPoint y: 58, distance: 16.0
click at [500, 50] on link "Sign Out" at bounding box center [508, 51] width 51 height 9
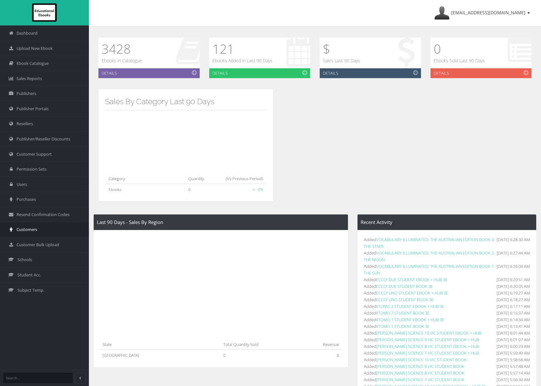
click at [31, 230] on span "Customers" at bounding box center [27, 230] width 21 height 6
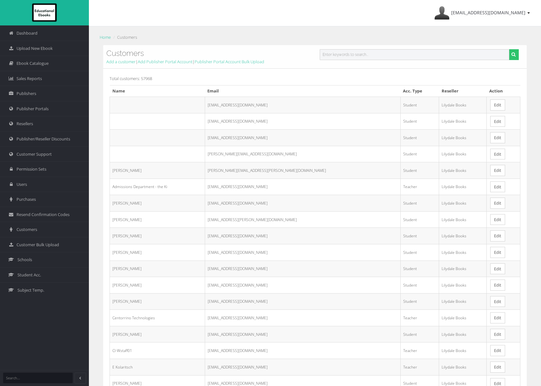
click at [338, 58] on input "text" at bounding box center [415, 54] width 190 height 11
paste input "[EMAIL_ADDRESS][DOMAIN_NAME]"
type input "[EMAIL_ADDRESS][DOMAIN_NAME]"
click at [509, 49] on button "submit" at bounding box center [514, 54] width 10 height 11
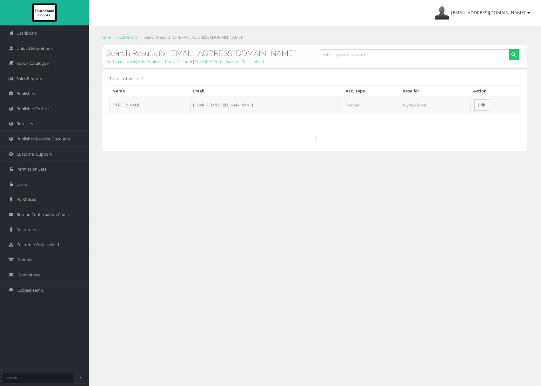
drag, startPoint x: 476, startPoint y: 108, endPoint x: 465, endPoint y: 113, distance: 12.1
click at [476, 108] on link "Edit" at bounding box center [482, 104] width 15 height 11
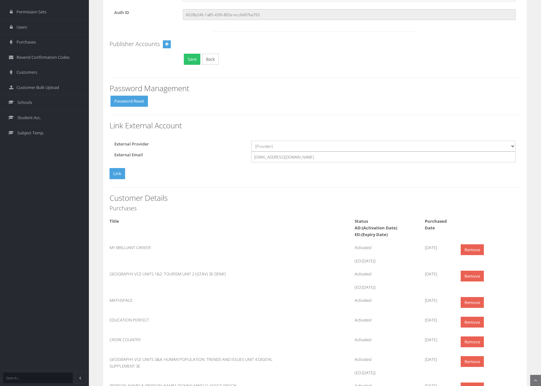
scroll to position [220, 0]
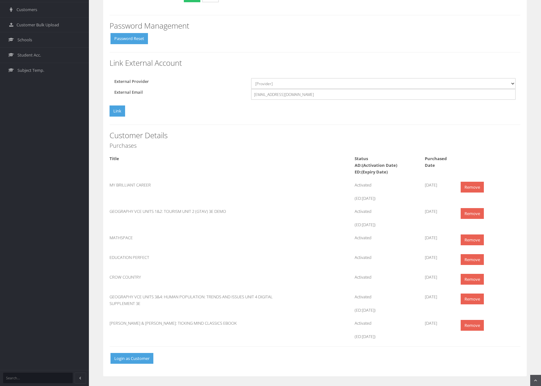
drag, startPoint x: 476, startPoint y: 187, endPoint x: 447, endPoint y: 198, distance: 31.2
click at [476, 187] on link "Remove" at bounding box center [472, 187] width 23 height 11
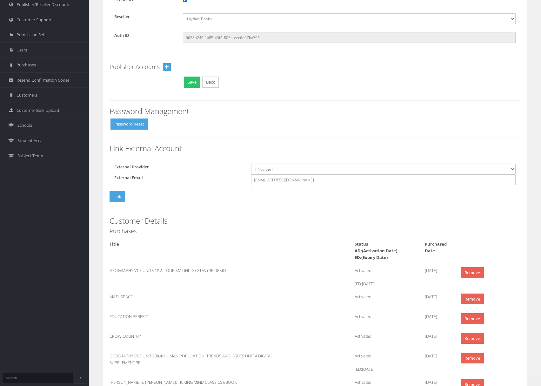
scroll to position [193, 0]
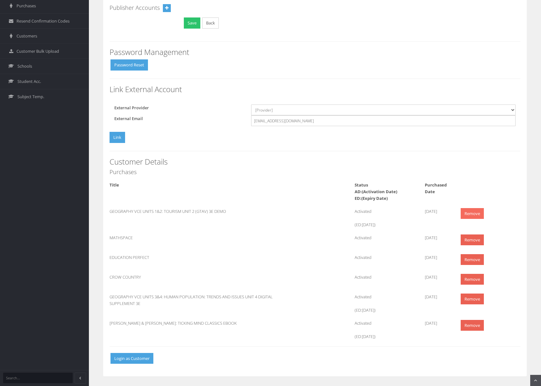
drag, startPoint x: 480, startPoint y: 213, endPoint x: 474, endPoint y: 214, distance: 6.2
click at [480, 213] on link "Remove" at bounding box center [472, 213] width 23 height 11
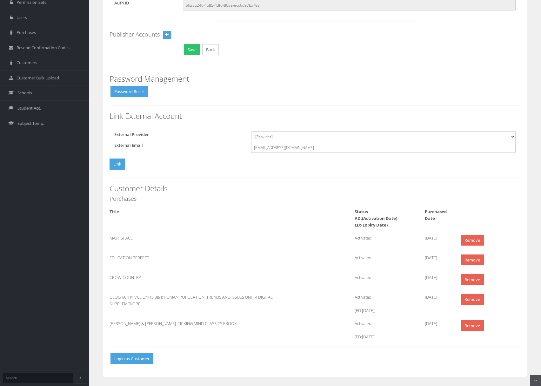
scroll to position [167, 0]
click at [474, 301] on link "Remove" at bounding box center [472, 299] width 23 height 11
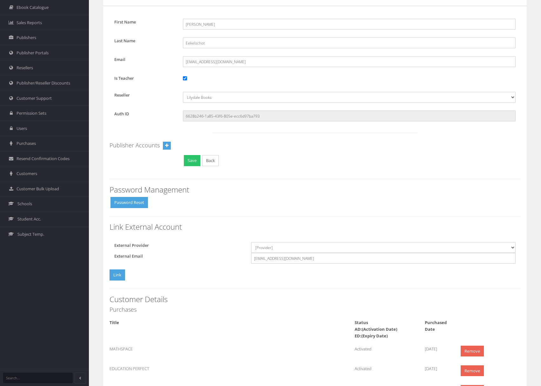
scroll to position [141, 0]
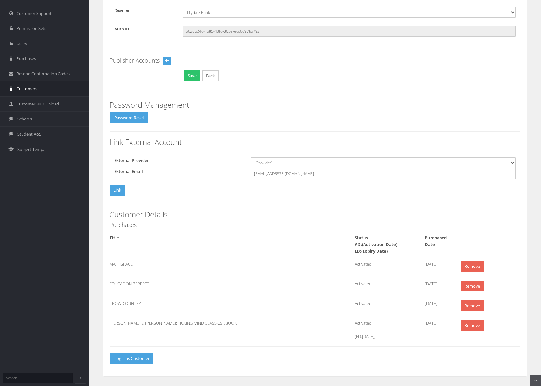
click at [32, 92] on link "Customers" at bounding box center [44, 88] width 89 height 15
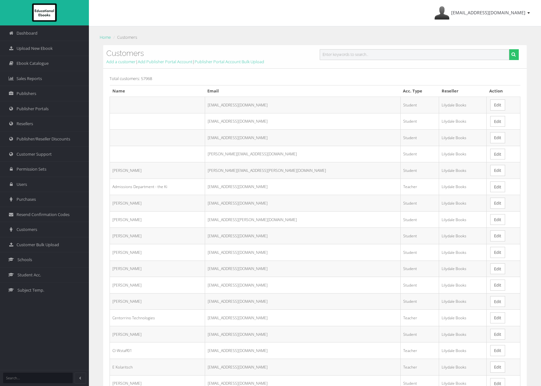
click at [359, 59] on input "text" at bounding box center [415, 54] width 190 height 11
paste input "[EMAIL_ADDRESS][DOMAIN_NAME]"
type input "[EMAIL_ADDRESS][DOMAIN_NAME]"
click at [509, 49] on button "submit" at bounding box center [514, 54] width 10 height 11
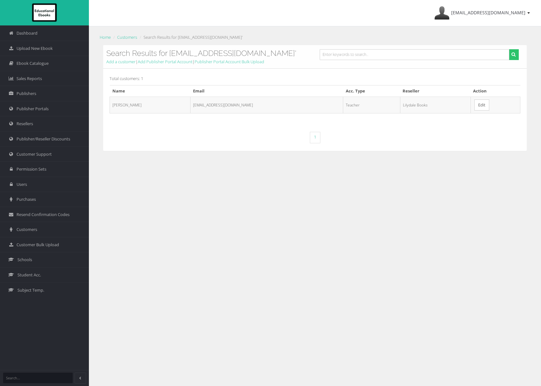
click at [478, 105] on link "Edit" at bounding box center [482, 104] width 15 height 11
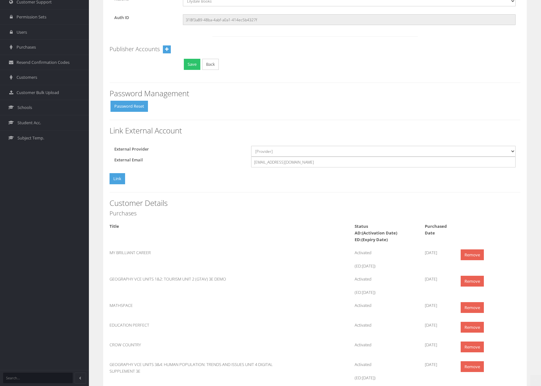
scroll to position [220, 0]
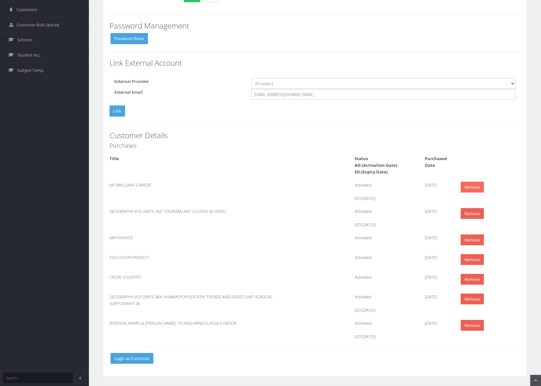
click at [471, 187] on link "Remove" at bounding box center [472, 187] width 23 height 11
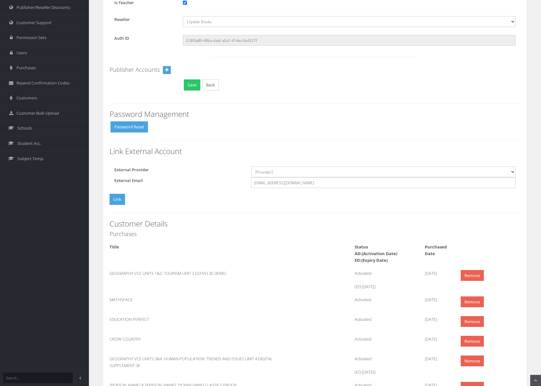
scroll to position [132, 0]
click at [471, 272] on link "Remove" at bounding box center [472, 275] width 23 height 11
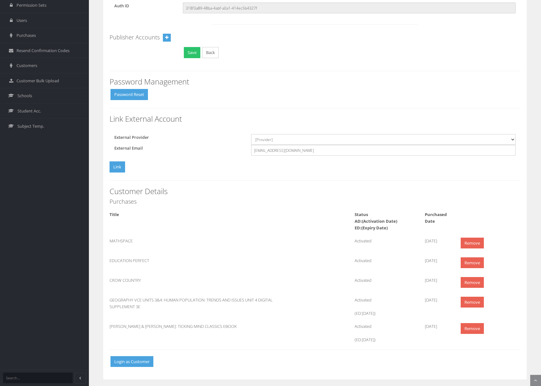
scroll to position [167, 0]
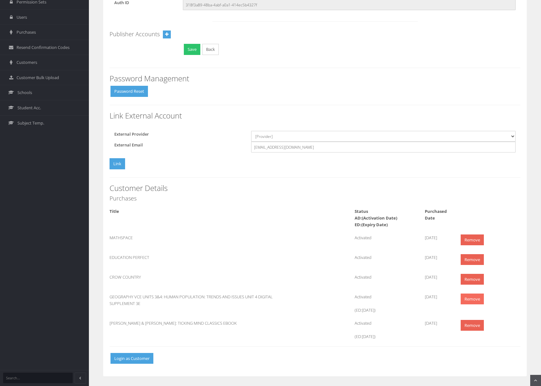
click at [471, 302] on link "Remove" at bounding box center [472, 299] width 23 height 11
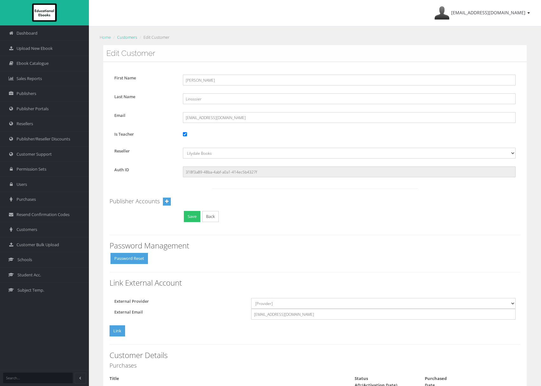
click at [125, 37] on link "Customers" at bounding box center [127, 37] width 20 height 6
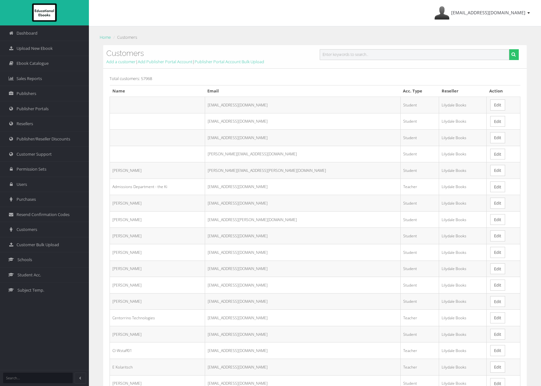
click at [331, 59] on input "text" at bounding box center [415, 54] width 190 height 11
paste input "[EMAIL_ADDRESS][DOMAIN_NAME]"
type input "[EMAIL_ADDRESS][DOMAIN_NAME]"
click at [509, 49] on button "submit" at bounding box center [514, 54] width 10 height 11
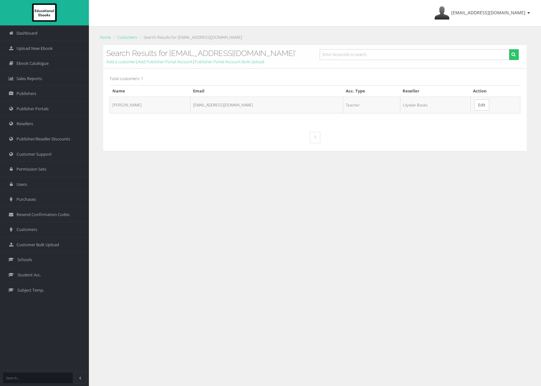
click at [483, 104] on link "Edit" at bounding box center [482, 104] width 15 height 11
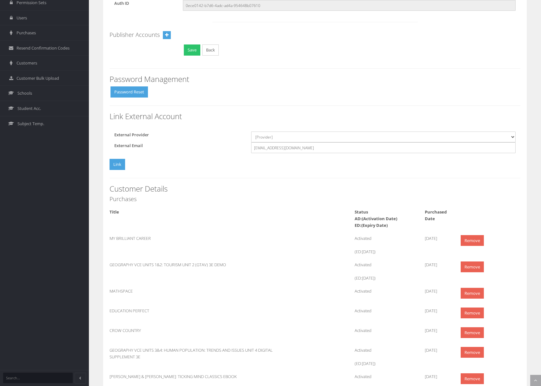
scroll to position [220, 0]
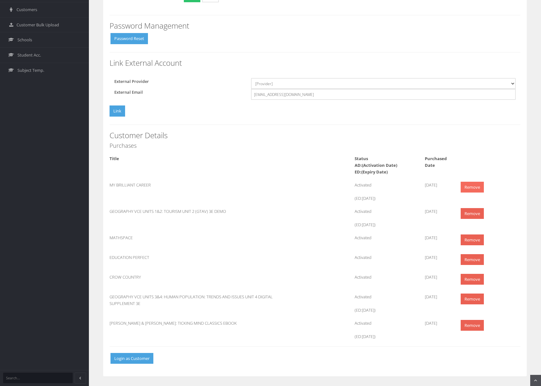
click at [466, 189] on link "Remove" at bounding box center [472, 187] width 23 height 11
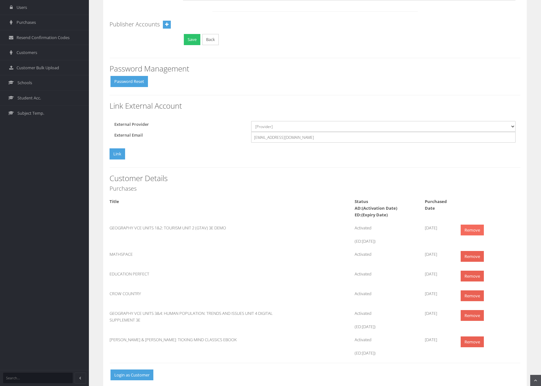
scroll to position [179, 0]
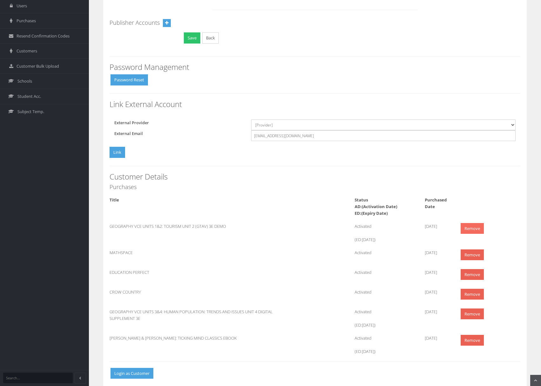
click at [470, 230] on link "Remove" at bounding box center [472, 228] width 23 height 11
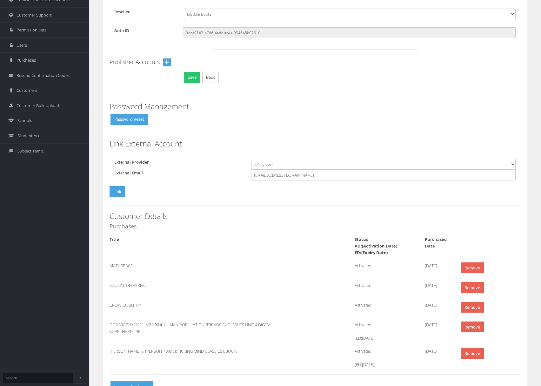
scroll to position [167, 0]
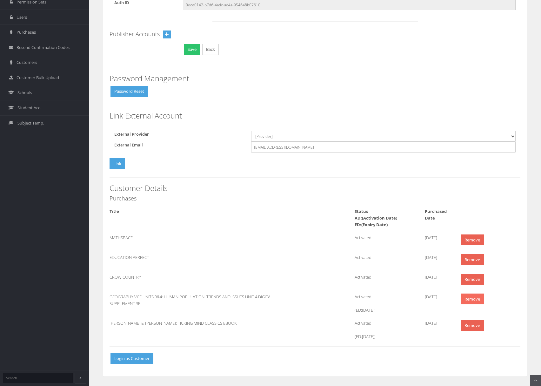
click at [469, 301] on link "Remove" at bounding box center [472, 299] width 23 height 11
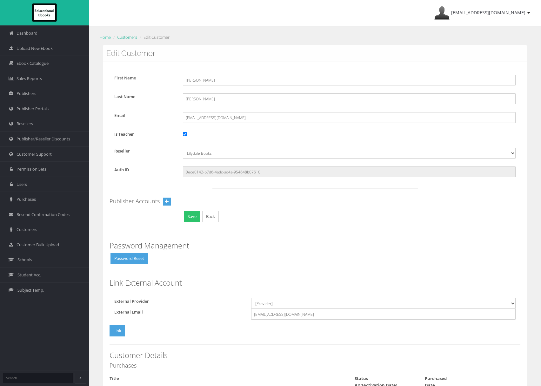
click at [131, 39] on link "Customers" at bounding box center [127, 37] width 20 height 6
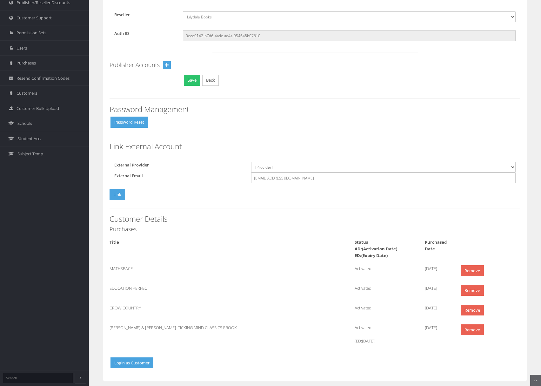
scroll to position [141, 0]
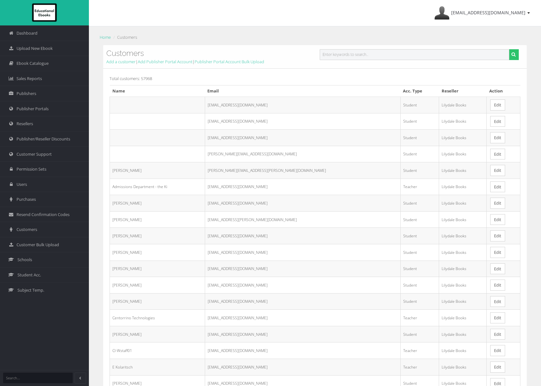
click at [358, 57] on input "text" at bounding box center [415, 54] width 190 height 11
paste input "jbonnici@avilacollege.vic.edu.au"
type input "jbonnici@avilacollege.vic.edu.au"
click at [509, 49] on button "submit" at bounding box center [514, 54] width 10 height 11
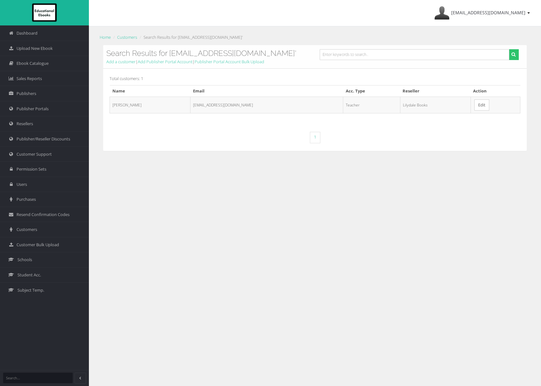
drag, startPoint x: 478, startPoint y: 108, endPoint x: 459, endPoint y: 115, distance: 20.2
click at [478, 108] on link "Edit" at bounding box center [482, 104] width 15 height 11
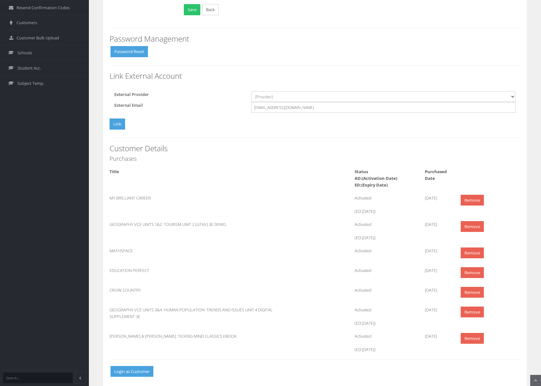
scroll to position [220, 0]
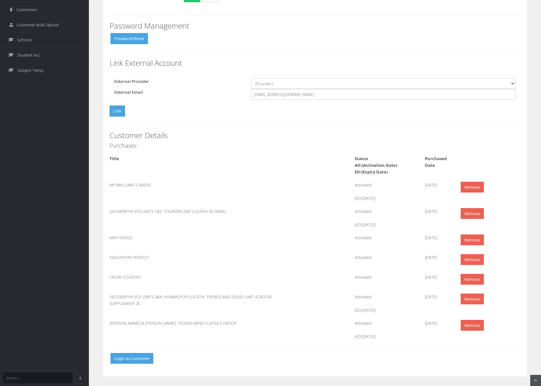
click at [460, 187] on div "Remove" at bounding box center [472, 188] width 35 height 13
click at [465, 188] on link "Remove" at bounding box center [472, 187] width 23 height 11
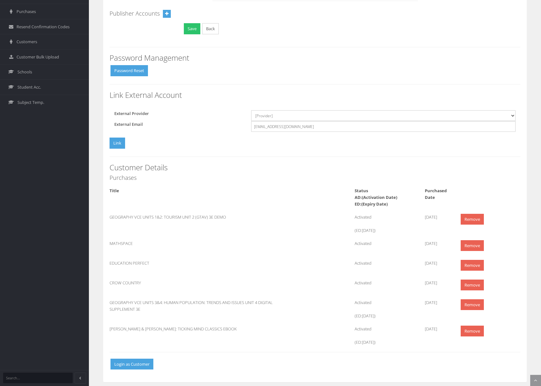
scroll to position [193, 0]
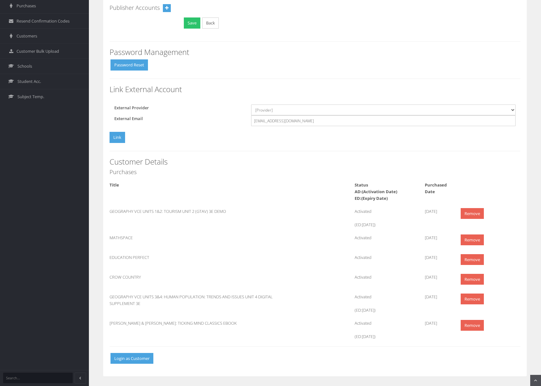
drag, startPoint x: 475, startPoint y: 216, endPoint x: 456, endPoint y: 219, distance: 19.2
click at [475, 216] on link "Remove" at bounding box center [472, 213] width 23 height 11
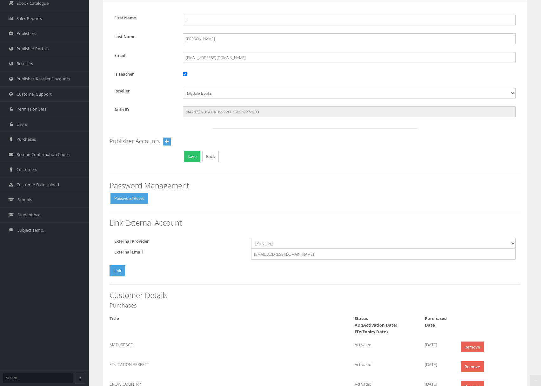
scroll to position [167, 0]
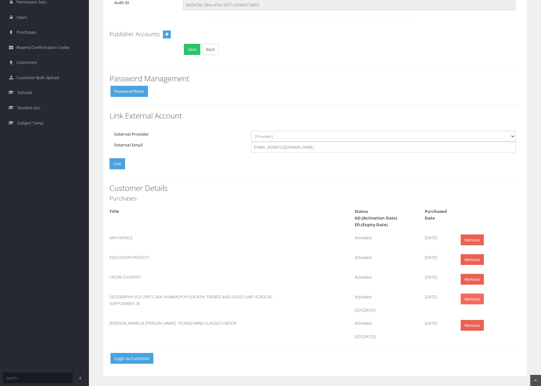
click at [465, 302] on link "Remove" at bounding box center [472, 299] width 23 height 11
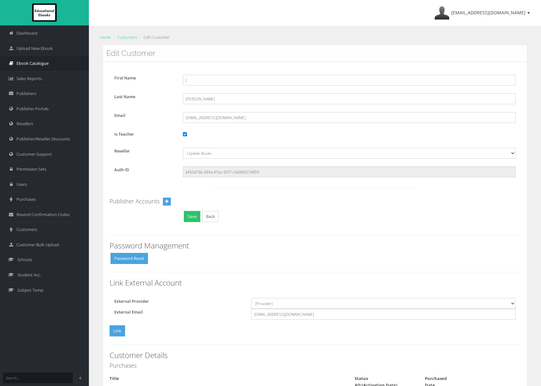
click at [28, 65] on span "Ebook Catalogue" at bounding box center [33, 63] width 32 height 6
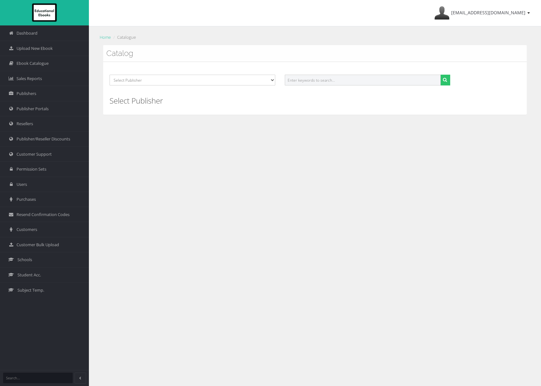
click at [368, 77] on input "text" at bounding box center [363, 80] width 156 height 11
paste input "9781394223985"
type input "9781394223985"
click at [441, 75] on button "submit" at bounding box center [446, 80] width 10 height 11
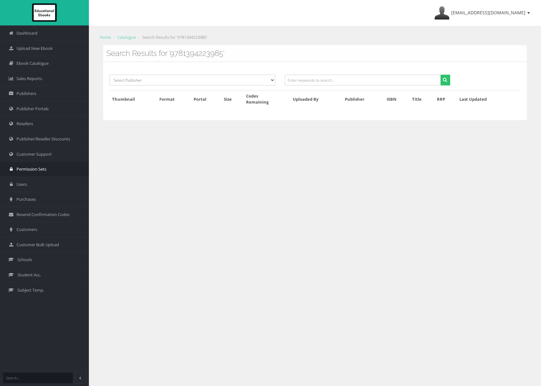
click at [39, 161] on link "Permission Sets" at bounding box center [44, 168] width 89 height 15
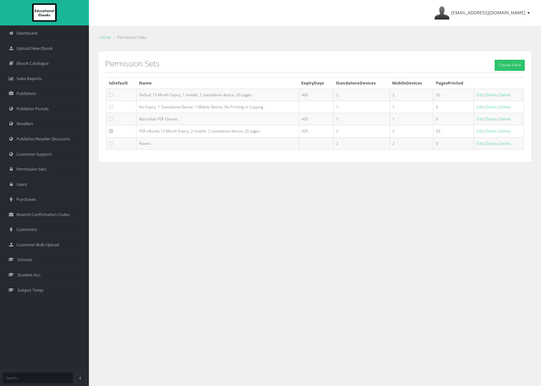
click at [39, 156] on span "Customer Support" at bounding box center [34, 154] width 35 height 6
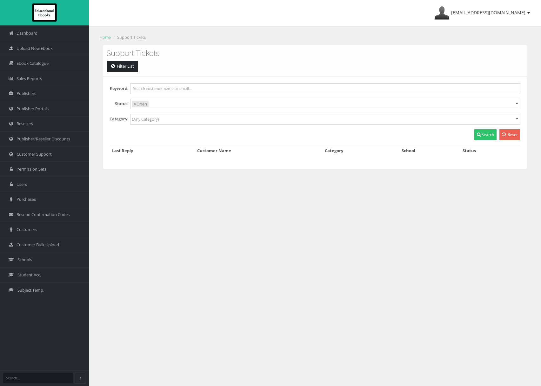
select select
